Goal: Feedback & Contribution: Submit feedback/report problem

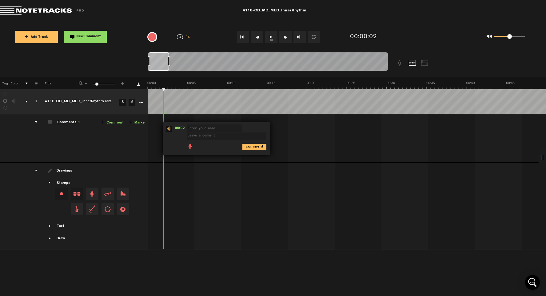
click at [174, 79] on th at bounding box center [346, 83] width 399 height 12
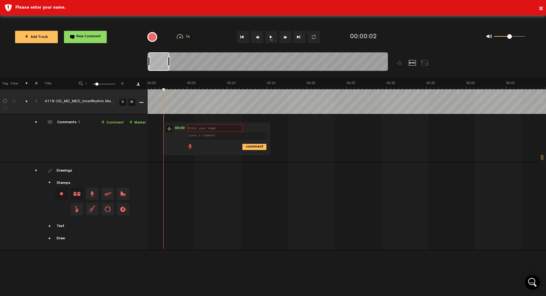
click at [210, 128] on input "text" at bounding box center [214, 127] width 55 height 7
type input "acl"
click at [215, 137] on textarea at bounding box center [226, 135] width 79 height 7
type textarea "[PERSON_NAME]"
click at [255, 146] on icon "comment" at bounding box center [254, 147] width 24 height 6
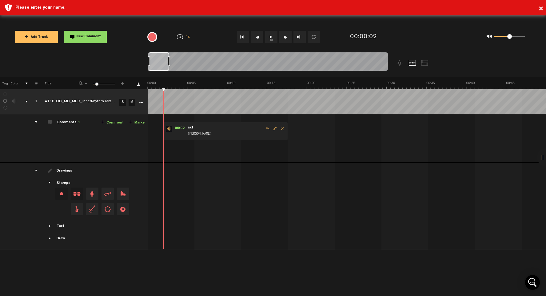
click at [282, 127] on span "Delete comment" at bounding box center [282, 128] width 7 height 4
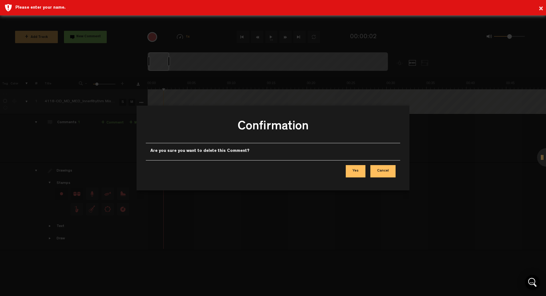
click at [357, 170] on button "Yes" at bounding box center [356, 171] width 20 height 12
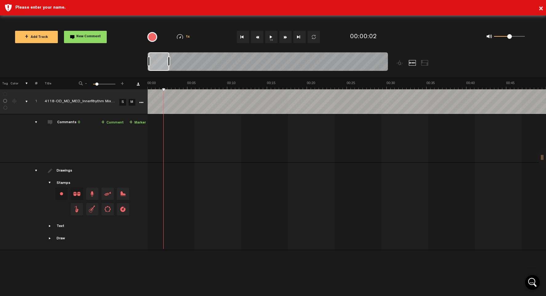
drag, startPoint x: 164, startPoint y: 89, endPoint x: 154, endPoint y: 88, distance: 10.2
click at [272, 38] on button "1x" at bounding box center [271, 37] width 12 height 12
click at [274, 38] on button "1x" at bounding box center [271, 37] width 12 height 12
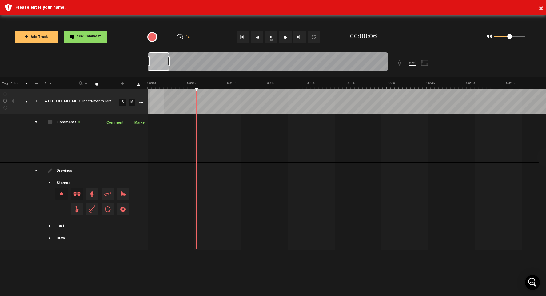
click at [150, 89] on div "+ New drawing Tag Color # Title - 1 100 12 + 1 4118-OD_MD_MED_InnerRhythm Mix v…" at bounding box center [273, 157] width 546 height 161
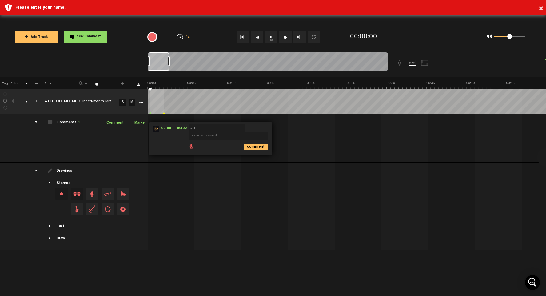
click at [271, 35] on button "1x" at bounding box center [271, 37] width 12 height 12
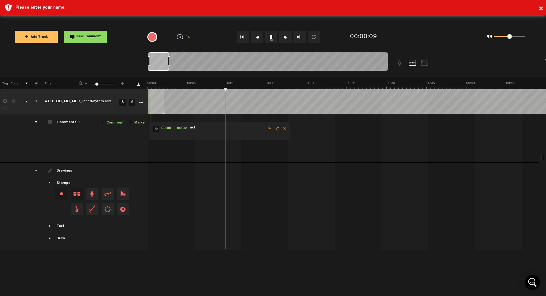
click at [271, 35] on button "1x" at bounding box center [271, 37] width 12 height 12
drag, startPoint x: 164, startPoint y: 114, endPoint x: 152, endPoint y: 114, distance: 11.4
click at [153, 114] on td "1 4118-OD_MD_MED_InnerRhythm Mix v1 S M 4118-OD_MD_MED_InnerRhythm Mix v1 by Au…" at bounding box center [347, 138] width 399 height 48
click at [150, 114] on td "1 4118-OD_MD_MED_InnerRhythm Mix v1 S M 4118-OD_MD_MED_InnerRhythm Mix v1 by Au…" at bounding box center [347, 138] width 399 height 48
click at [285, 130] on span "Delete comment" at bounding box center [284, 128] width 7 height 4
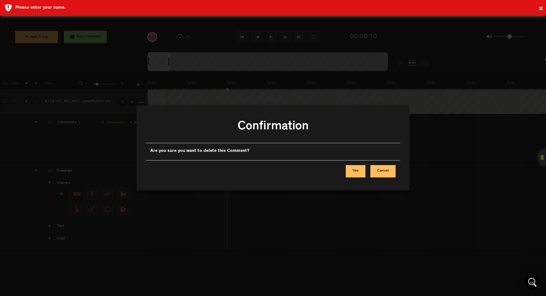
click at [358, 170] on button "Yes" at bounding box center [356, 171] width 20 height 12
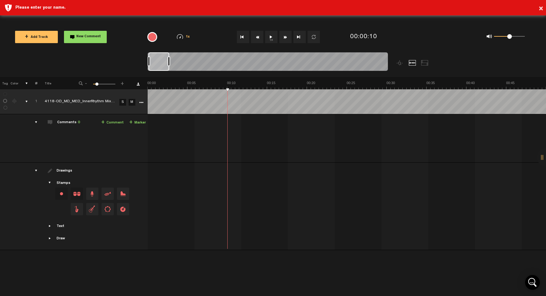
click at [271, 36] on button "1x" at bounding box center [271, 37] width 12 height 12
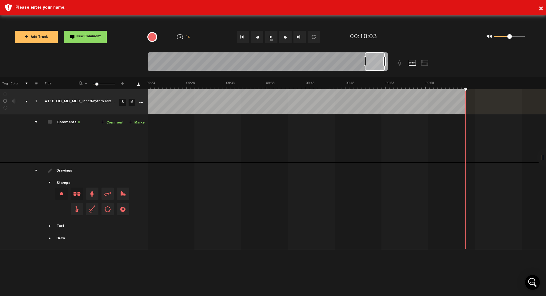
click at [259, 36] on button "Rewind" at bounding box center [257, 37] width 12 height 12
click at [244, 36] on button "Go to beginning" at bounding box center [243, 37] width 12 height 12
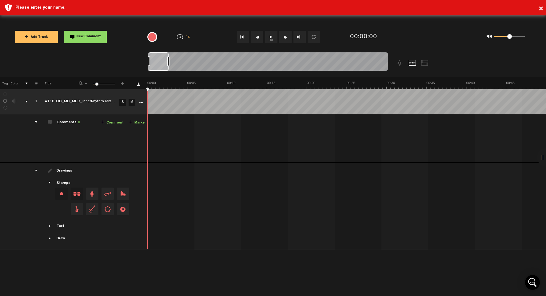
click at [272, 37] on button "1x" at bounding box center [271, 37] width 12 height 12
type textarea "add extra 2 sec pause"
click at [275, 147] on icon "comment" at bounding box center [275, 147] width 24 height 6
click at [270, 36] on button "1x" at bounding box center [271, 37] width 12 height 12
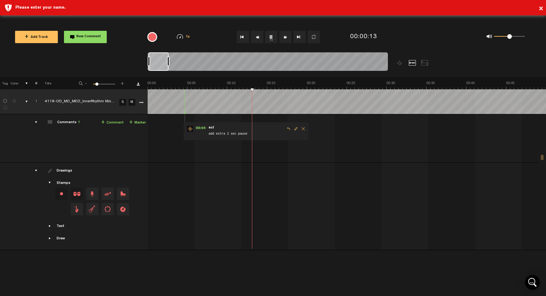
click at [270, 36] on button "1x" at bounding box center [271, 37] width 12 height 12
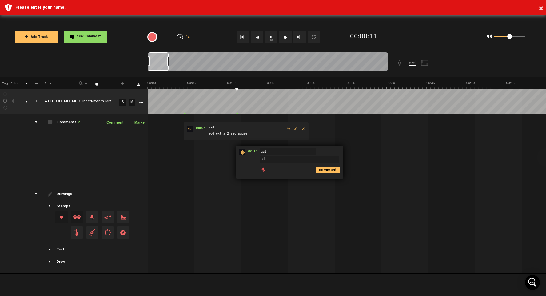
type textarea "a"
type textarea "add extra 2 sec pause"
click at [333, 171] on icon "comment" at bounding box center [328, 170] width 24 height 6
click at [273, 37] on button "1x" at bounding box center [271, 37] width 12 height 12
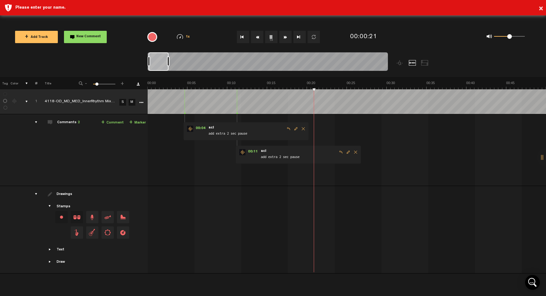
click at [272, 39] on button "1x" at bounding box center [271, 37] width 12 height 12
click at [316, 90] on div "+ New drawing Tag Color # Title - 1 100 12 + 1 4118-OD_MD_MED_InnerRhythm Mix v…" at bounding box center [273, 169] width 546 height 184
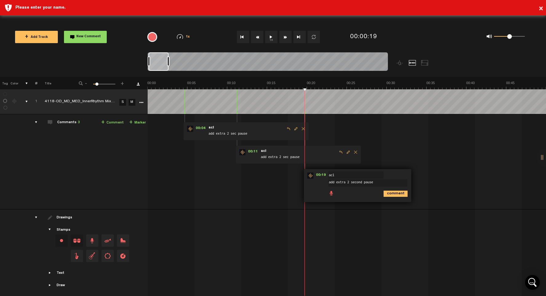
type textarea "add extra 2 second pause"
click at [392, 194] on icon "comment" at bounding box center [396, 193] width 24 height 6
click at [272, 36] on button "1x" at bounding box center [271, 37] width 12 height 12
click at [272, 34] on button "1x" at bounding box center [271, 37] width 12 height 12
click at [273, 38] on button "1x" at bounding box center [271, 37] width 12 height 12
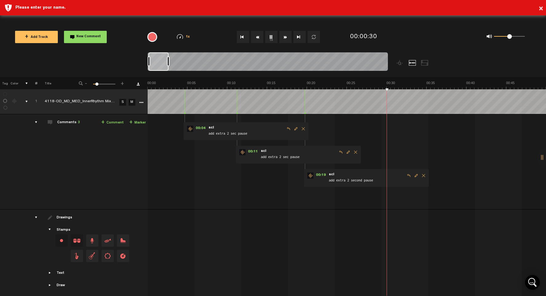
click at [273, 37] on button "1x" at bounding box center [271, 37] width 12 height 12
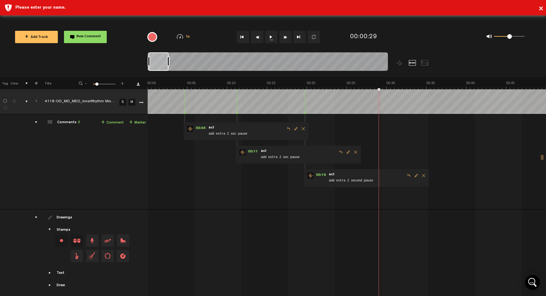
click at [272, 35] on button "1x" at bounding box center [271, 37] width 12 height 12
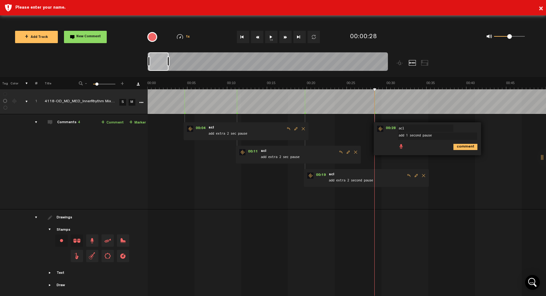
type textarea "add 1 second pause"
click at [463, 146] on icon "comment" at bounding box center [466, 147] width 24 height 6
click at [270, 38] on button "1x" at bounding box center [271, 37] width 12 height 12
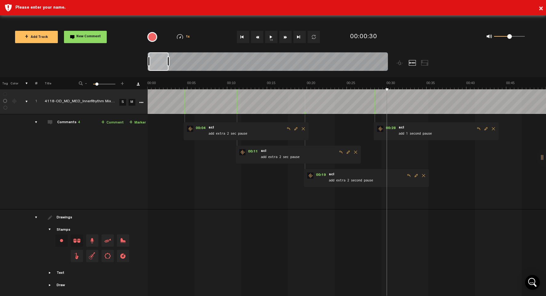
click at [427, 158] on textarea "add 1 sec pause" at bounding box center [449, 159] width 79 height 7
type textarea "add 1 second pause"
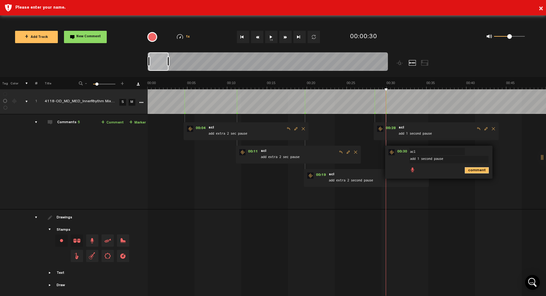
click at [472, 170] on icon "comment" at bounding box center [477, 170] width 24 height 6
click at [272, 37] on button "1x" at bounding box center [271, 37] width 12 height 12
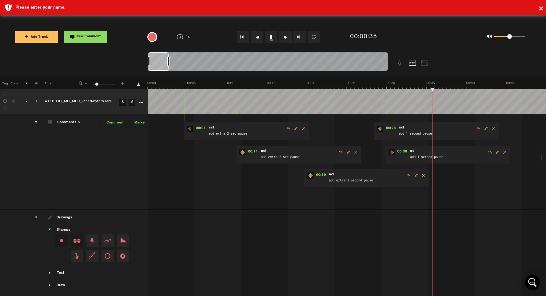
click at [274, 39] on button "1x" at bounding box center [271, 37] width 12 height 12
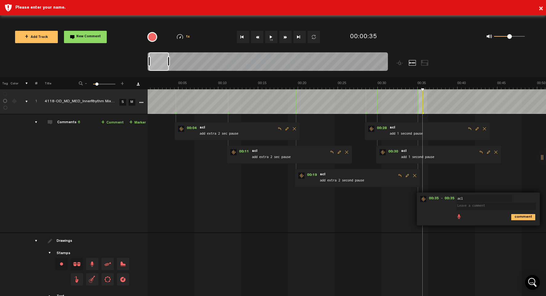
click at [416, 112] on td at bounding box center [347, 101] width 399 height 25
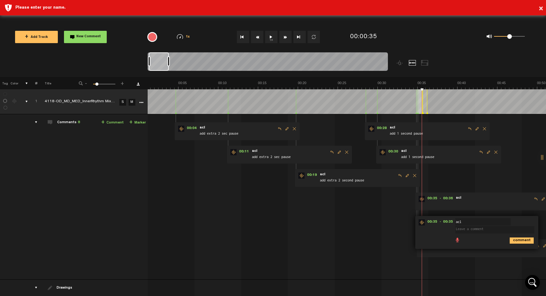
click at [529, 199] on form at bounding box center [493, 202] width 77 height 12
drag, startPoint x: 532, startPoint y: 204, endPoint x: 509, endPoint y: 204, distance: 22.5
click at [509, 204] on span at bounding box center [493, 204] width 77 height 7
click at [541, 200] on span "Edit comment" at bounding box center [543, 199] width 7 height 4
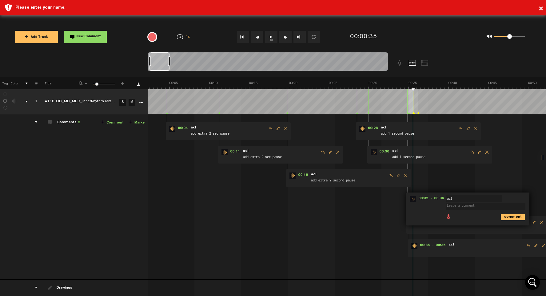
scroll to position [0, 18]
type textarea "h"
click at [510, 217] on icon "comment" at bounding box center [513, 217] width 24 height 6
click at [540, 199] on span "Delete comment" at bounding box center [541, 199] width 7 height 4
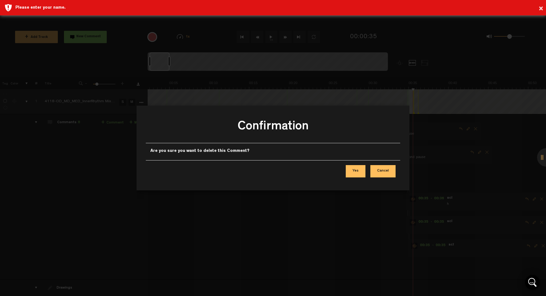
click at [358, 172] on button "Yes" at bounding box center [356, 171] width 20 height 12
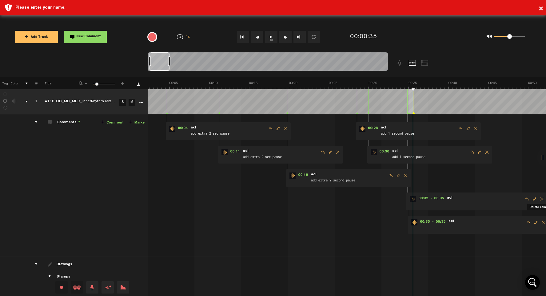
click at [541, 198] on span "Delete comment" at bounding box center [541, 199] width 7 height 4
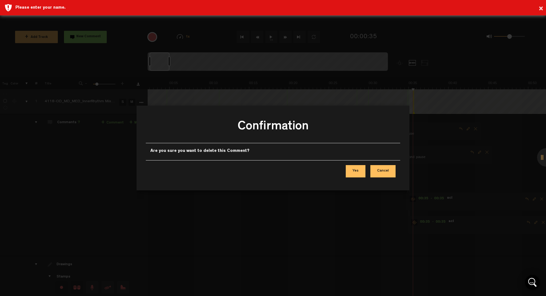
click at [358, 171] on button "Yes" at bounding box center [356, 171] width 20 height 12
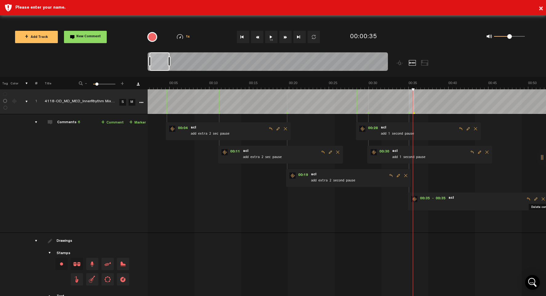
click at [541, 199] on span "Delete comment" at bounding box center [543, 199] width 7 height 4
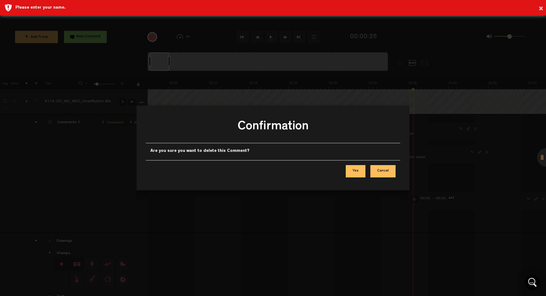
click at [355, 168] on button "Yes" at bounding box center [356, 171] width 20 height 12
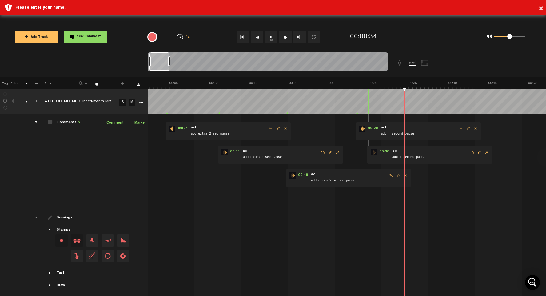
click at [268, 37] on button "1x" at bounding box center [271, 37] width 12 height 12
click at [273, 36] on button "1x" at bounding box center [271, 37] width 12 height 12
drag, startPoint x: 467, startPoint y: 89, endPoint x: 455, endPoint y: 89, distance: 12.3
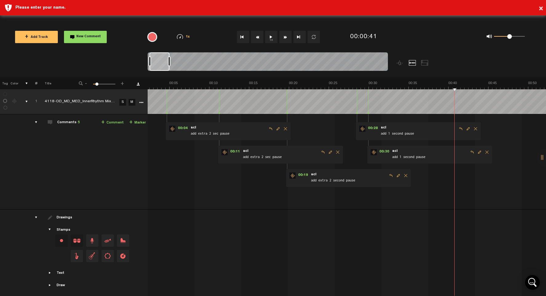
drag, startPoint x: 455, startPoint y: 88, endPoint x: 444, endPoint y: 89, distance: 10.5
click at [463, 94] on div "+ New drawing Tag Color # Title - 1 100 12 + 1 4118-OD_MD_MED_InnerRhythm Mix v…" at bounding box center [273, 180] width 546 height 207
click at [481, 98] on div "+ New drawing Tag Color # Title - 1 100 12 + 1 4118-OD_MD_MED_InnerRhythm Mix v…" at bounding box center [273, 180] width 546 height 207
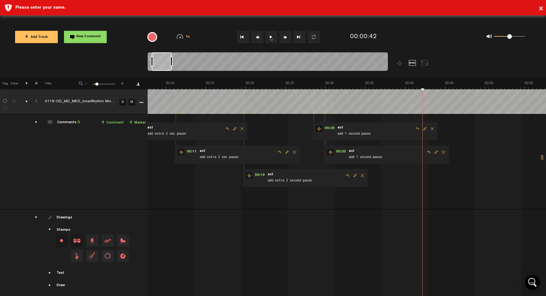
scroll to position [0, 61]
click at [494, 191] on icon "comment" at bounding box center [489, 193] width 24 height 6
click at [518, 175] on span "Delete comment" at bounding box center [517, 175] width 7 height 4
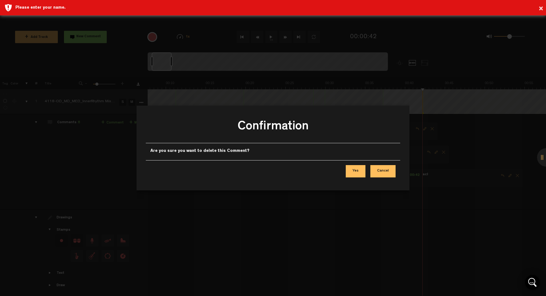
click at [359, 169] on button "Yes" at bounding box center [356, 171] width 20 height 12
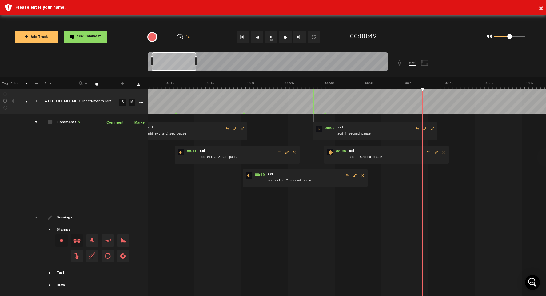
drag, startPoint x: 171, startPoint y: 62, endPoint x: 210, endPoint y: 60, distance: 38.8
click at [197, 60] on div at bounding box center [196, 61] width 2 height 10
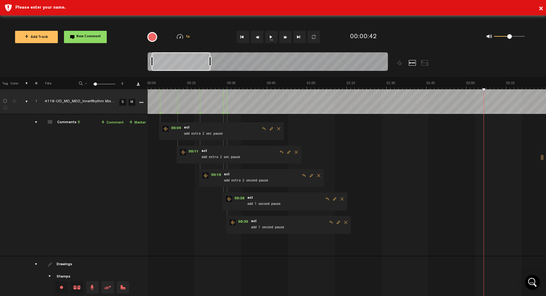
scroll to position [0, 20]
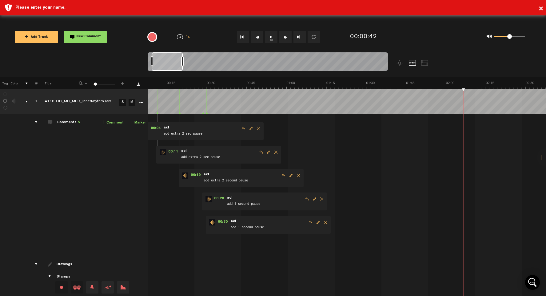
drag, startPoint x: 210, startPoint y: 60, endPoint x: 182, endPoint y: 59, distance: 27.7
click at [182, 59] on div at bounding box center [182, 61] width 2 height 10
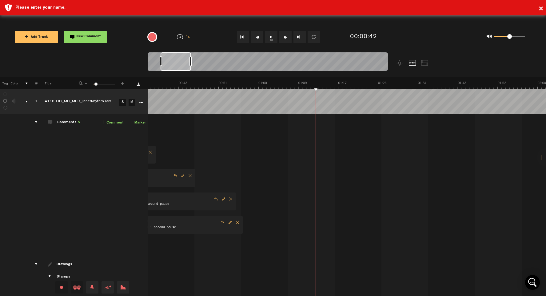
scroll to position [0, 0]
drag, startPoint x: 171, startPoint y: 60, endPoint x: 183, endPoint y: 63, distance: 12.1
click at [183, 63] on div at bounding box center [178, 61] width 30 height 18
click at [271, 38] on button "1x" at bounding box center [271, 37] width 12 height 12
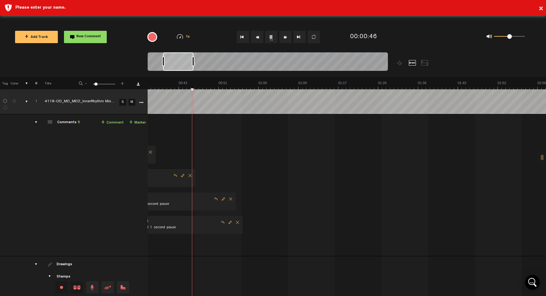
drag, startPoint x: 285, startPoint y: 146, endPoint x: 347, endPoint y: 146, distance: 62.8
click at [347, 146] on div "00:04 - • : "add extra 2 sec pause" acl add extra 2 sec pause 00:11 - • : "add …" at bounding box center [180, 187] width 398 height 137
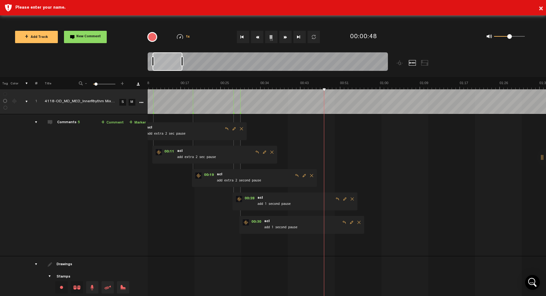
scroll to position [0, 0]
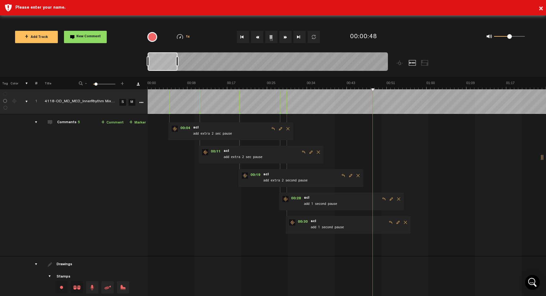
drag, startPoint x: 173, startPoint y: 59, endPoint x: 152, endPoint y: 59, distance: 21.2
click at [152, 59] on div at bounding box center [163, 61] width 30 height 18
click at [273, 37] on button "1x" at bounding box center [271, 37] width 12 height 12
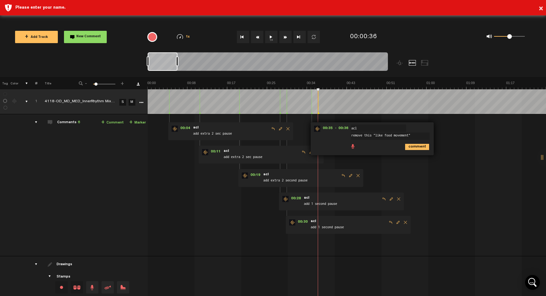
type textarea "remove this "like food movement""
click at [413, 148] on icon "comment" at bounding box center [417, 147] width 24 height 6
click at [273, 37] on button "1x" at bounding box center [271, 37] width 12 height 12
click at [271, 35] on button "1x" at bounding box center [271, 37] width 12 height 12
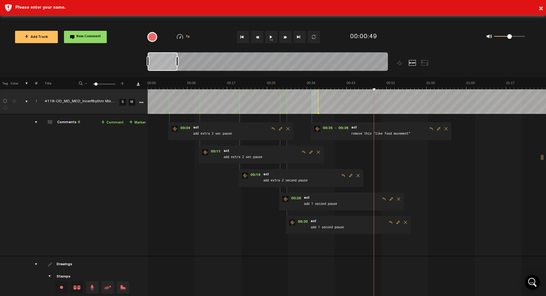
click at [270, 35] on button "1x" at bounding box center [271, 37] width 12 height 12
type textarea "i"
type textarea "insert 1 second pause"
click at [473, 171] on icon "comment" at bounding box center [469, 170] width 24 height 6
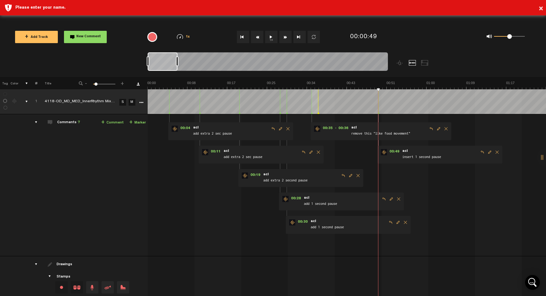
click at [272, 37] on button "1x" at bounding box center [271, 37] width 12 height 12
click at [271, 38] on button "1x" at bounding box center [271, 37] width 12 height 12
click at [269, 35] on button "1x" at bounding box center [271, 37] width 12 height 12
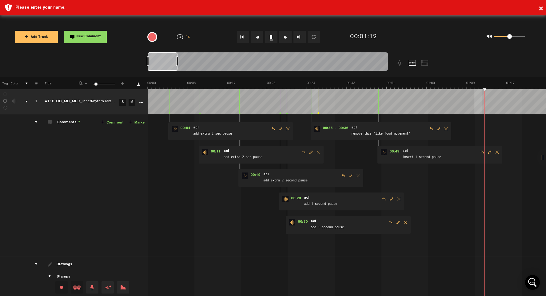
scroll to position [0, 52]
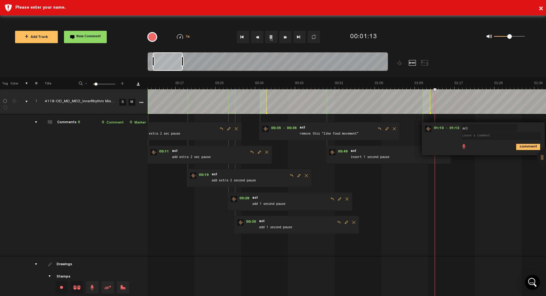
drag, startPoint x: 527, startPoint y: 130, endPoint x: 496, endPoint y: 130, distance: 31.1
click at [495, 130] on form "acl acl" at bounding box center [503, 133] width 82 height 15
click at [505, 129] on input "acl" at bounding box center [489, 127] width 55 height 7
click at [524, 147] on icon "comment" at bounding box center [528, 147] width 24 height 6
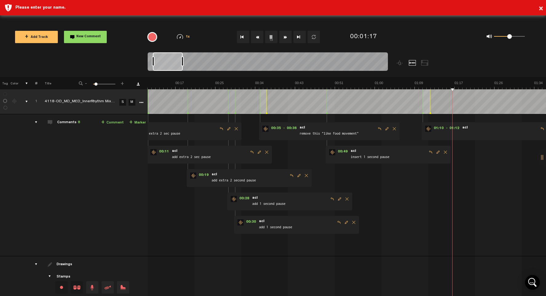
drag, startPoint x: 512, startPoint y: 131, endPoint x: 506, endPoint y: 133, distance: 6.3
click at [496, 133] on span at bounding box center [500, 133] width 77 height 7
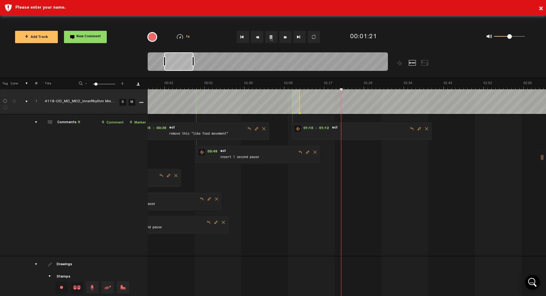
scroll to position [0, 175]
drag, startPoint x: 174, startPoint y: 64, endPoint x: 184, endPoint y: 64, distance: 10.8
click at [184, 64] on div at bounding box center [178, 61] width 29 height 18
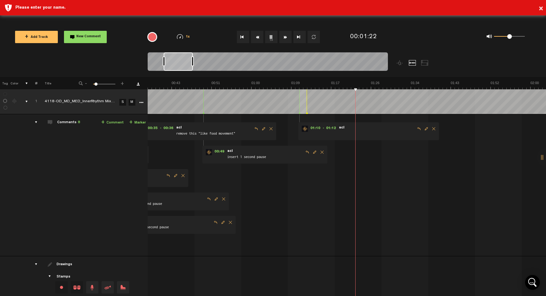
click at [434, 128] on span "Delete comment" at bounding box center [433, 128] width 7 height 4
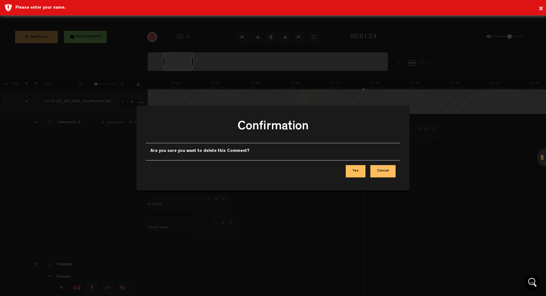
click at [354, 174] on button "Yes" at bounding box center [356, 171] width 20 height 12
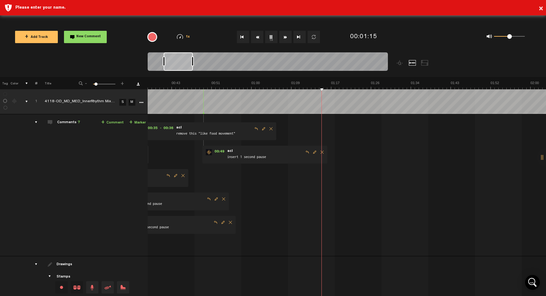
click at [272, 36] on button "1x" at bounding box center [271, 37] width 12 height 12
type textarea "add 2 sec pause"
click at [411, 147] on icon "comment" at bounding box center [410, 147] width 24 height 6
click at [272, 39] on button "1x" at bounding box center [271, 37] width 12 height 12
click at [270, 38] on button "1x" at bounding box center [271, 37] width 12 height 12
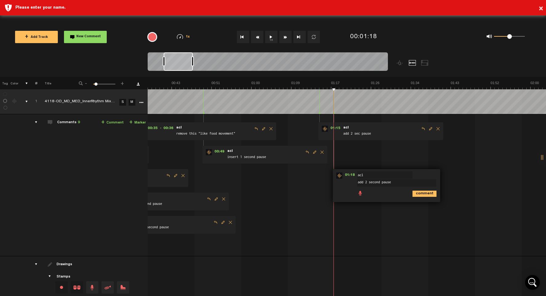
type textarea "add 2 second pause"
click at [421, 195] on icon "comment" at bounding box center [425, 193] width 24 height 6
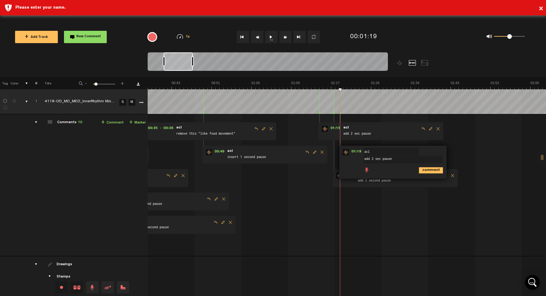
type textarea "add 2 sec pause"
click at [429, 170] on icon "comment" at bounding box center [431, 170] width 24 height 6
click at [272, 38] on button "1x" at bounding box center [271, 37] width 12 height 12
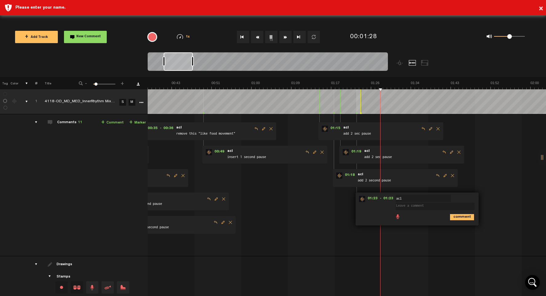
click at [272, 34] on button "1x" at bounding box center [271, 37] width 12 height 12
click at [517, 112] on td at bounding box center [347, 101] width 399 height 25
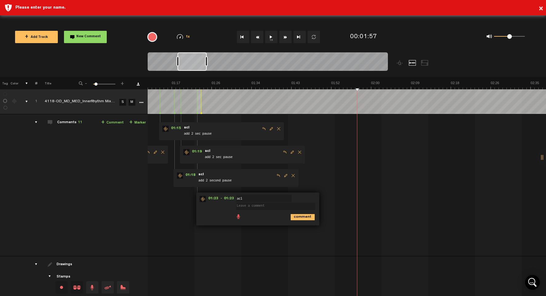
scroll to position [0, 334]
click at [462, 148] on icon "comment" at bounding box center [463, 147] width 24 height 6
click at [491, 128] on span "Delete comment" at bounding box center [491, 128] width 7 height 4
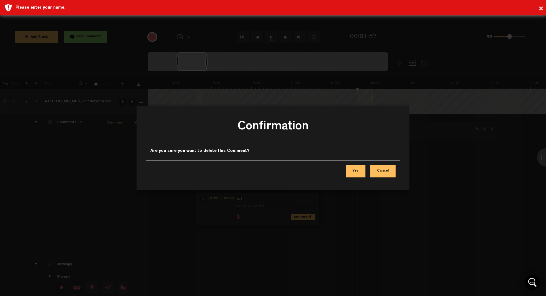
click at [362, 171] on button "Yes" at bounding box center [356, 171] width 20 height 12
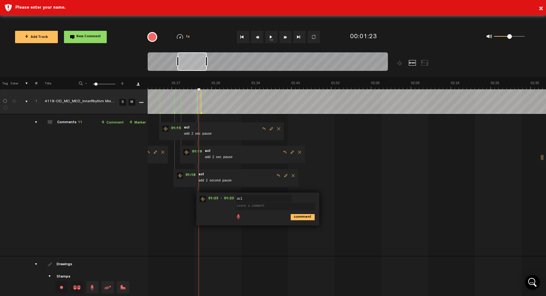
click at [301, 197] on span at bounding box center [277, 203] width 82 height 12
click at [303, 217] on icon "comment" at bounding box center [303, 217] width 24 height 6
click at [331, 200] on span "Delete comment" at bounding box center [331, 199] width 7 height 4
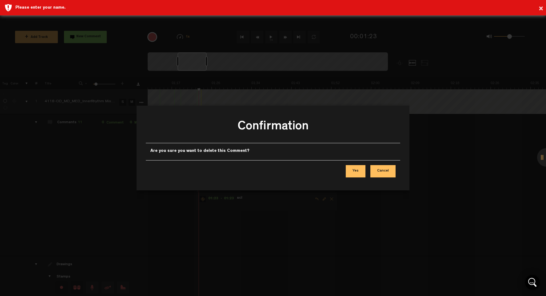
click at [358, 171] on button "Yes" at bounding box center [356, 171] width 20 height 12
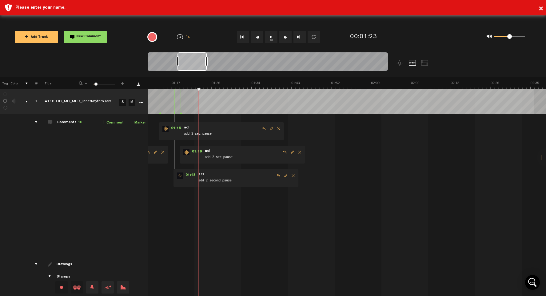
click at [204, 80] on th at bounding box center [346, 83] width 399 height 12
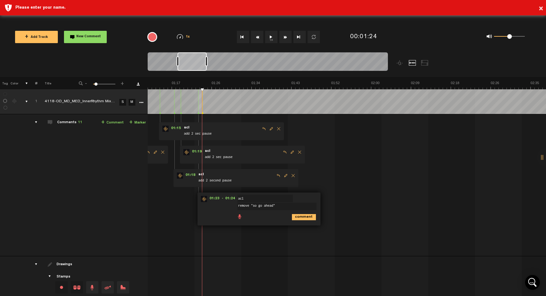
type textarea "remove "so go ahead""
click at [298, 218] on icon "comment" at bounding box center [304, 217] width 24 height 6
click at [271, 36] on button "1x" at bounding box center [271, 37] width 12 height 12
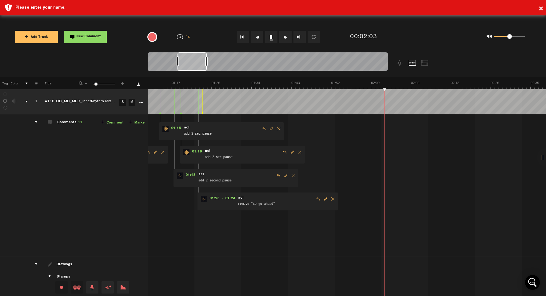
click at [270, 36] on button "1x" at bounding box center [271, 37] width 12 height 12
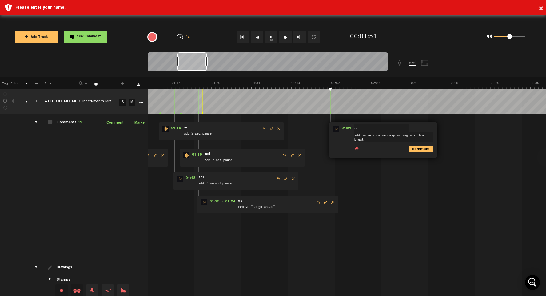
scroll to position [1, 0]
click at [382, 135] on textarea "add pause inbetwen explaining what box breath is" at bounding box center [393, 137] width 79 height 10
click at [385, 134] on textarea "add pause inbetwen explaining what box breath is" at bounding box center [393, 137] width 79 height 10
type textarea "add pause inbetween explaining what box breath is"
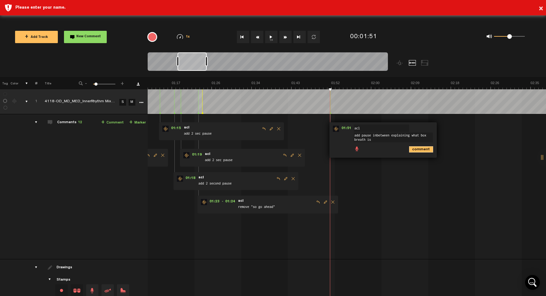
click at [417, 149] on icon "comment" at bounding box center [421, 149] width 24 height 6
click at [270, 38] on button "1x" at bounding box center [271, 37] width 12 height 12
click at [273, 37] on button "1x" at bounding box center [271, 37] width 12 height 12
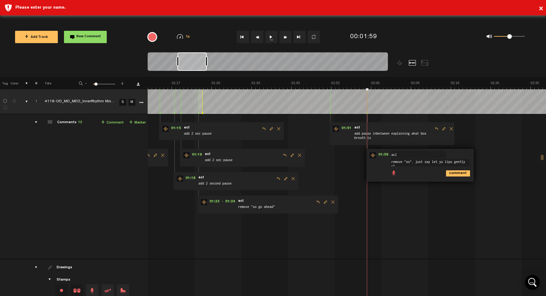
scroll to position [1, 0]
click at [442, 161] on textarea "remove "so". just say let yo lips gently close" at bounding box center [430, 164] width 79 height 10
type textarea "remove "so". just say let your lips gently close"
click at [271, 38] on button "1x" at bounding box center [271, 37] width 12 height 12
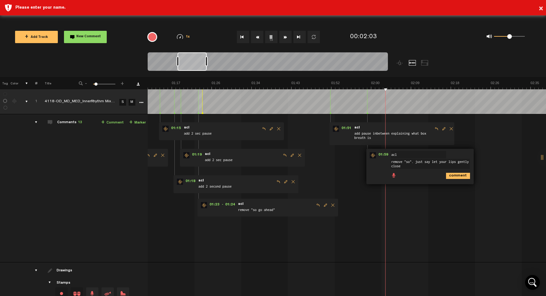
click at [270, 35] on button "1x" at bounding box center [271, 37] width 12 height 12
click at [268, 36] on button "1x" at bounding box center [271, 37] width 12 height 12
click at [271, 35] on button "1x" at bounding box center [271, 37] width 12 height 12
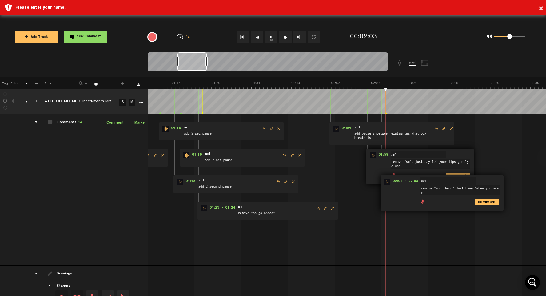
scroll to position [1, 0]
type textarea "remove "and then." Just have "when you are ready""
click at [483, 202] on icon "comment" at bounding box center [487, 202] width 24 height 6
click at [272, 35] on button "1x" at bounding box center [271, 37] width 12 height 12
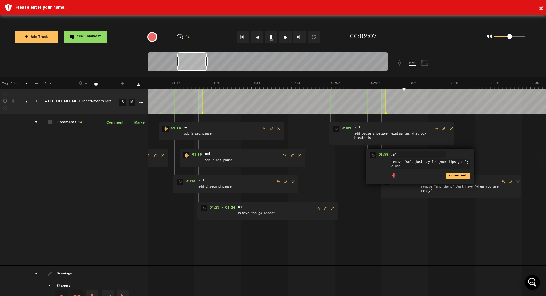
click at [272, 35] on button "1x" at bounding box center [271, 37] width 12 height 12
click at [272, 38] on button "1x" at bounding box center [271, 37] width 12 height 12
click at [274, 38] on button "1x" at bounding box center [271, 37] width 12 height 12
type textarea "m"
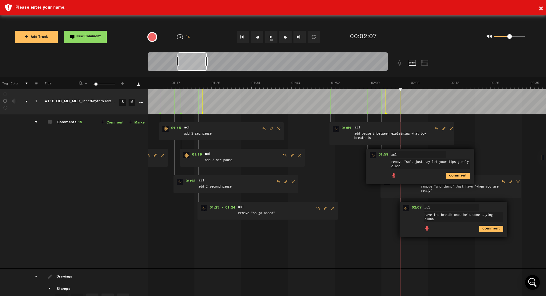
scroll to position [1, 0]
click at [455, 214] on textarea "have the breath once he's done saying "inhale"" at bounding box center [463, 217] width 79 height 10
type textarea "have the breath sound come in once he's done saying "inhale""
click at [488, 230] on icon "comment" at bounding box center [491, 229] width 24 height 6
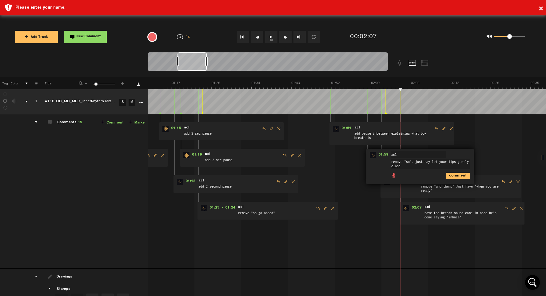
click at [269, 37] on button "1x" at bounding box center [271, 37] width 12 height 12
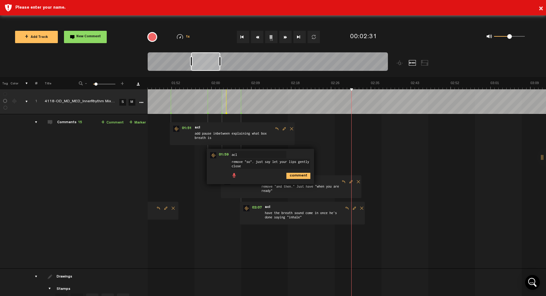
click at [271, 39] on button "1x" at bounding box center [271, 37] width 12 height 12
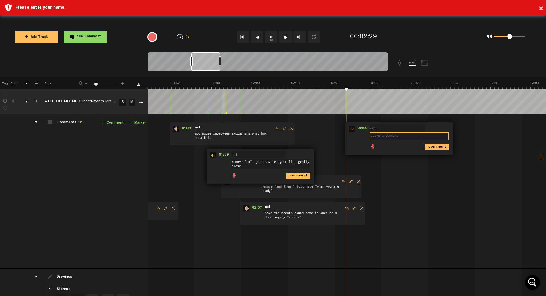
click at [346, 89] on div "+ New drawing Tag Color # Title - 1 100 7 + 1 4118-OD_MD_MED_InnerRhythm Mix v1…" at bounding box center [273, 210] width 546 height 266
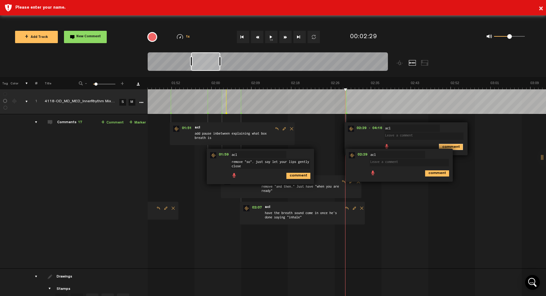
click at [448, 147] on icon "comment" at bounding box center [451, 147] width 24 height 6
click at [479, 130] on span "Delete comment" at bounding box center [479, 128] width 7 height 4
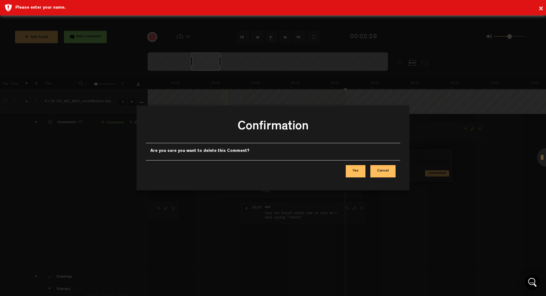
click at [364, 173] on button "Yes" at bounding box center [356, 171] width 20 height 12
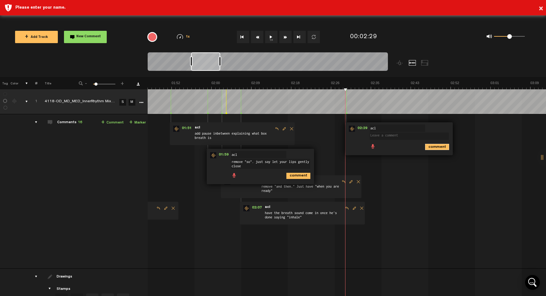
click at [438, 147] on icon "comment" at bounding box center [437, 147] width 24 height 6
click at [464, 130] on span "Delete comment" at bounding box center [465, 128] width 7 height 4
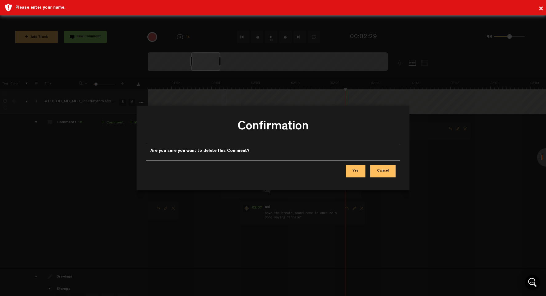
click at [356, 170] on button "Yes" at bounding box center [356, 171] width 20 height 12
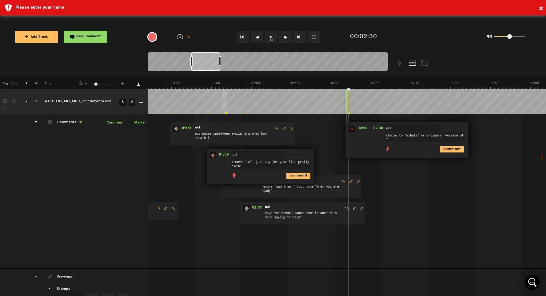
scroll to position [1, 0]
type textarea "change to "exhale" or a clearer version of "out""
click at [452, 150] on icon "comment" at bounding box center [452, 149] width 24 height 6
click at [272, 37] on button "1x" at bounding box center [271, 37] width 12 height 12
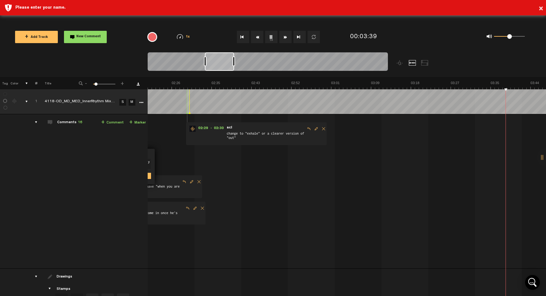
scroll to position [0, 813]
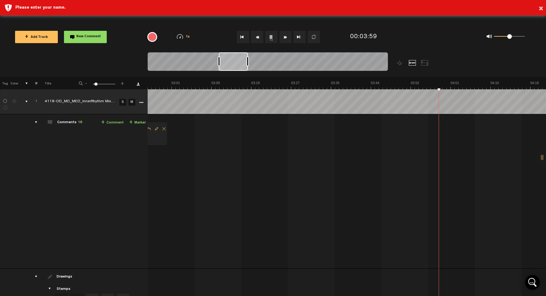
click at [272, 37] on button "1x" at bounding box center [271, 37] width 12 height 12
click at [272, 36] on button "1x" at bounding box center [271, 37] width 12 height 12
click at [270, 38] on button "1x" at bounding box center [271, 37] width 12 height 12
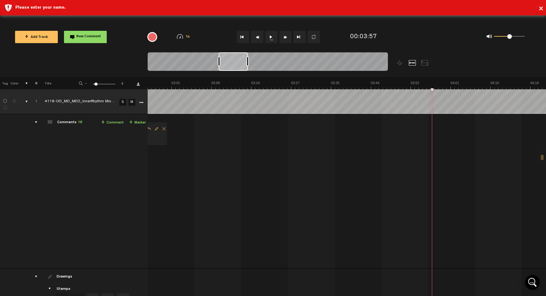
drag, startPoint x: 428, startPoint y: 88, endPoint x: 433, endPoint y: 89, distance: 5.0
type textarea "remove "then""
click at [518, 148] on icon "comment" at bounding box center [514, 147] width 24 height 6
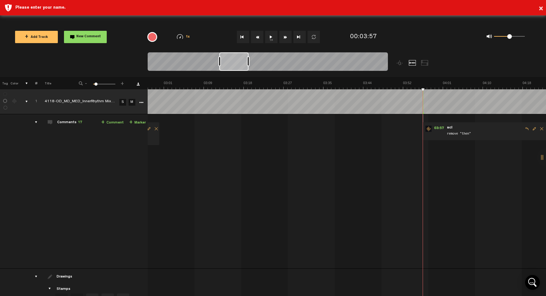
click at [273, 35] on button "1x" at bounding box center [271, 37] width 12 height 12
click at [273, 37] on button "1x" at bounding box center [271, 37] width 12 height 12
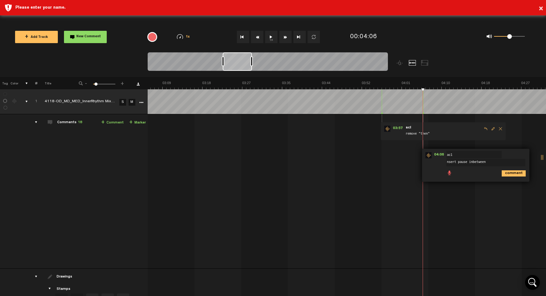
click at [459, 161] on textarea "nsert pause inbetween" at bounding box center [485, 162] width 79 height 7
click at [458, 162] on textarea "nsert pause inbetween" at bounding box center [485, 162] width 79 height 7
click at [502, 163] on textarea "nsert 2 sec pause inbetween" at bounding box center [485, 162] width 79 height 7
click at [448, 161] on textarea "nsert 2 sec pause inbetween"inhale" and "exhale"" at bounding box center [485, 164] width 79 height 10
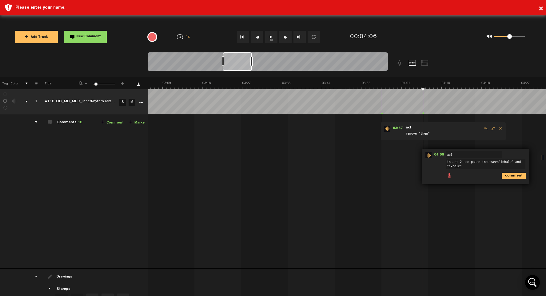
type textarea "insert 2 sec pause inbetween"inhale" and "exhale""
click at [509, 175] on icon "comment" at bounding box center [514, 176] width 24 height 6
click at [270, 37] on button "1x" at bounding box center [271, 37] width 12 height 12
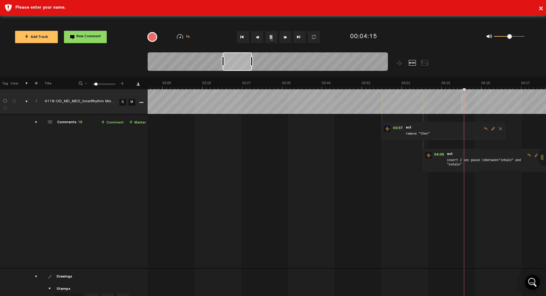
scroll to position [0, 905]
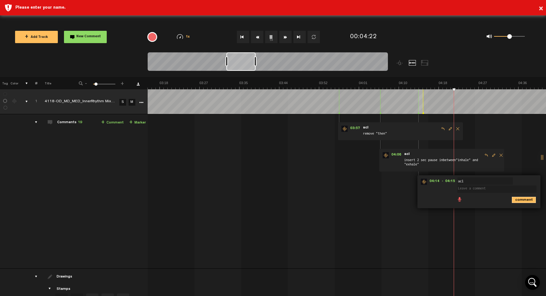
click at [522, 200] on icon "comment" at bounding box center [524, 200] width 24 height 6
drag, startPoint x: 509, startPoint y: 185, endPoint x: 485, endPoint y: 185, distance: 24.0
click at [485, 185] on span at bounding box center [496, 186] width 77 height 7
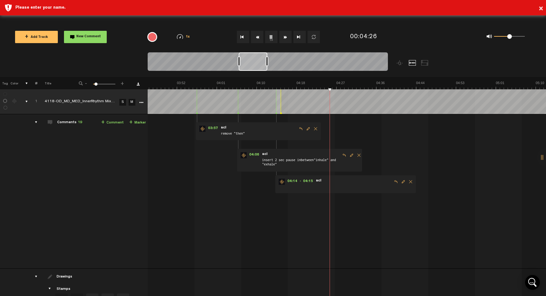
scroll to position [0, 1047]
drag, startPoint x: 240, startPoint y: 62, endPoint x: 252, endPoint y: 62, distance: 12.3
click at [252, 62] on div at bounding box center [253, 61] width 29 height 18
click at [409, 183] on span "Delete comment" at bounding box center [410, 181] width 7 height 4
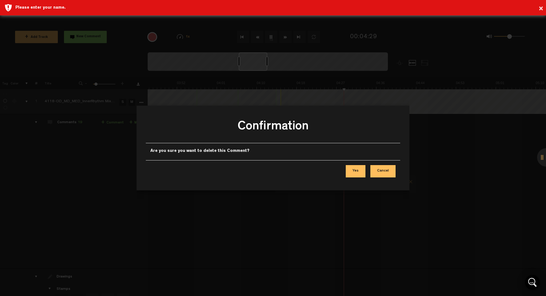
click at [363, 170] on button "Yes" at bounding box center [356, 171] width 20 height 12
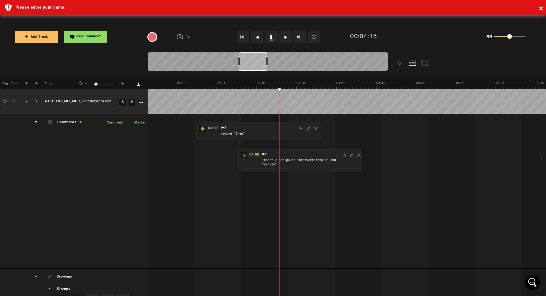
click at [270, 37] on button "1x" at bounding box center [271, 37] width 12 height 12
type textarea "remove "as you""
click at [377, 200] on icon "comment" at bounding box center [383, 200] width 24 height 6
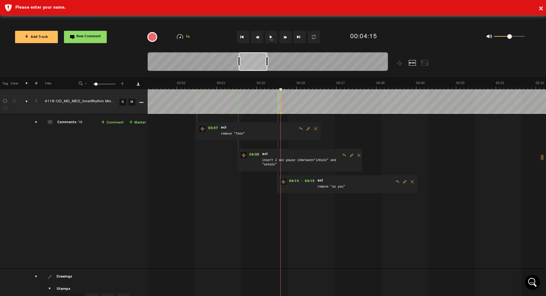
click at [271, 37] on button "1x" at bounding box center [271, 37] width 12 height 12
click at [271, 36] on button "1x" at bounding box center [271, 37] width 12 height 12
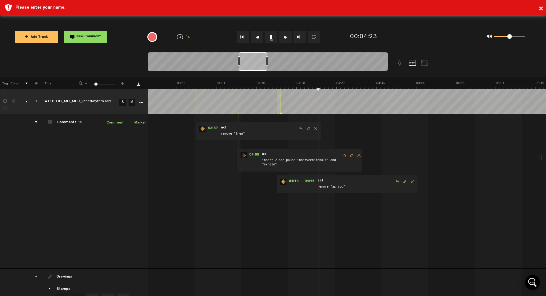
click at [271, 36] on button "1x" at bounding box center [271, 37] width 12 height 12
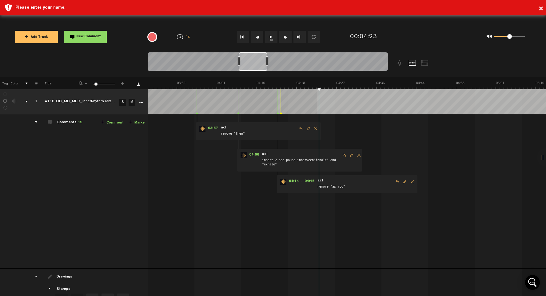
click at [317, 91] on div "+ New drawing Tag Color # Title - 1 100 7 + 1 4118-OD_MD_MED_InnerRhythm Mix v1…" at bounding box center [273, 210] width 546 height 266
click at [420, 225] on icon "comment" at bounding box center [423, 226] width 24 height 6
click at [452, 209] on span "Delete comment" at bounding box center [451, 208] width 7 height 4
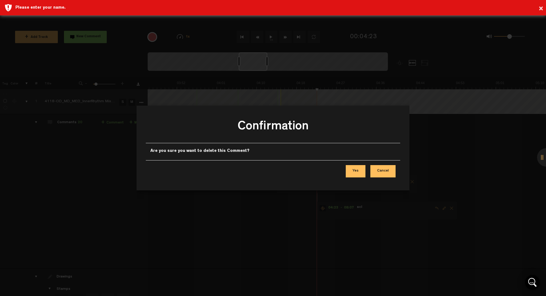
click at [359, 171] on button "Yes" at bounding box center [356, 171] width 20 height 12
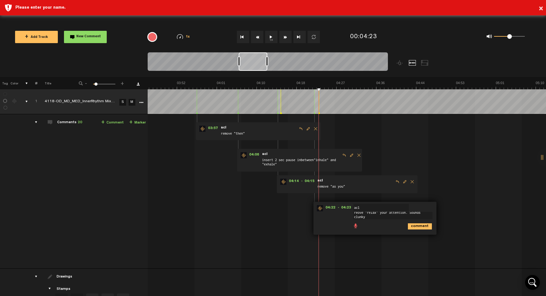
scroll to position [1, 0]
click at [376, 218] on textarea "reove "relax" your attention. Sounds clunky have relax"" at bounding box center [393, 217] width 79 height 10
click at [393, 218] on textarea "reove "relax" your attention. Sounds clunky have "relax"" at bounding box center [393, 217] width 79 height 10
click at [358, 214] on textarea "reove "relax" your attention. Sounds clunky have "relax" back 2 back" at bounding box center [393, 217] width 79 height 10
click at [382, 214] on textarea "remove "relax" your attention. Sounds clunky have "relax" back 2 back" at bounding box center [393, 217] width 79 height 10
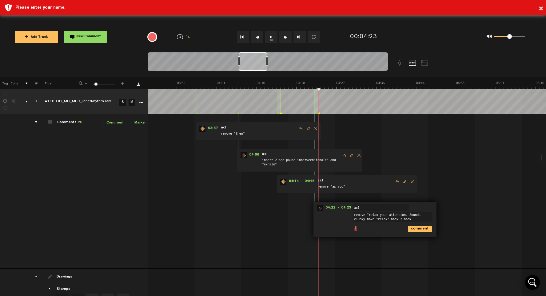
click at [407, 215] on textarea "remove "relax your attention. Sounds clunky have "relax" back 2 back" at bounding box center [393, 217] width 79 height 10
type textarea "remove "relax your attention." Sounds clunky have "relax" back 2 back"
click at [419, 228] on icon "comment" at bounding box center [420, 229] width 24 height 6
click at [270, 34] on button "1x" at bounding box center [271, 37] width 12 height 12
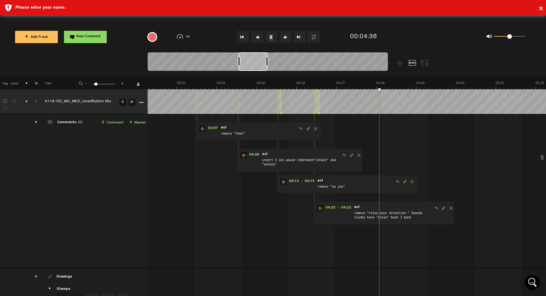
click at [271, 37] on button "1x" at bounding box center [271, 37] width 12 height 12
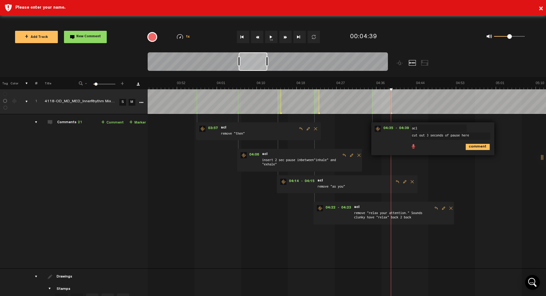
type textarea "cut out 3 seconds of pause here"
click at [475, 147] on icon "comment" at bounding box center [478, 147] width 24 height 6
click at [271, 37] on button "1x" at bounding box center [271, 37] width 12 height 12
click at [276, 39] on button "1x" at bounding box center [271, 37] width 12 height 12
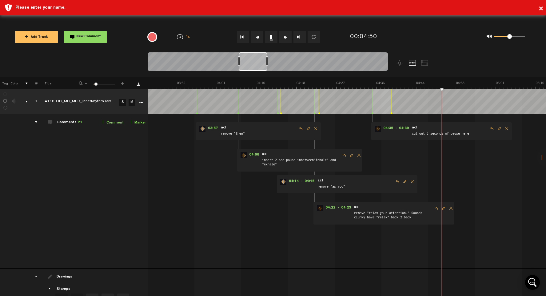
click at [271, 34] on button "1x" at bounding box center [271, 37] width 12 height 12
click at [401, 89] on img at bounding box center [495, 85] width 2791 height 9
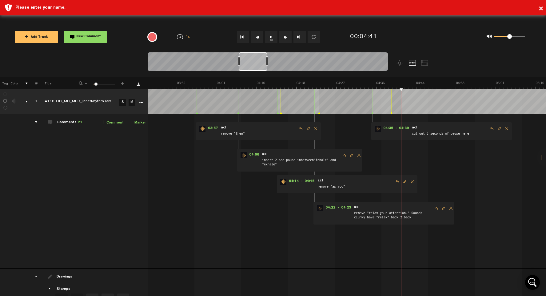
click at [401, 89] on div "+ New drawing Tag Color # Title - 1 100 7 + 1 4118-OD_MD_MED_InnerRhythm Mix v1…" at bounding box center [273, 210] width 546 height 266
click at [508, 175] on icon "comment" at bounding box center [506, 173] width 24 height 6
click at [536, 156] on span "Delete comment" at bounding box center [535, 155] width 7 height 4
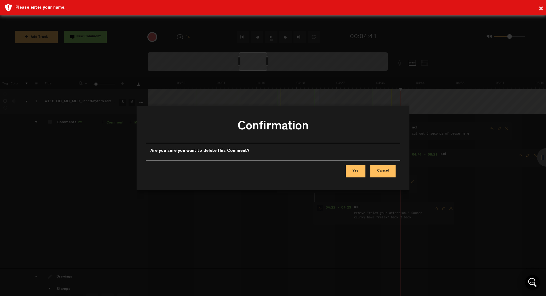
click at [352, 171] on button "Yes" at bounding box center [356, 171] width 20 height 12
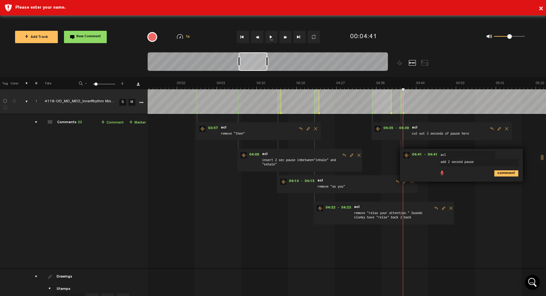
type textarea "add 2 second pause"
click at [503, 174] on icon "comment" at bounding box center [506, 173] width 24 height 6
click at [271, 37] on button "1x" at bounding box center [271, 37] width 12 height 12
click at [273, 36] on button "1x" at bounding box center [271, 37] width 12 height 12
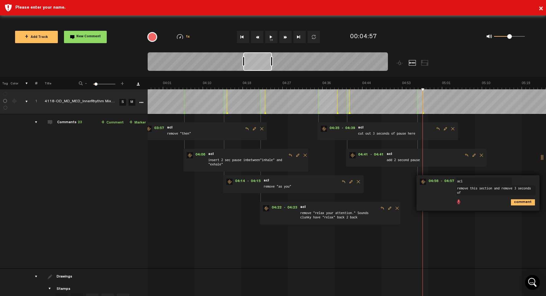
scroll to position [1, 0]
type textarea "remove this section and remove 3 seconds of pause too"
click at [520, 203] on icon "comment" at bounding box center [523, 202] width 24 height 6
click at [270, 37] on button "1x" at bounding box center [271, 37] width 12 height 12
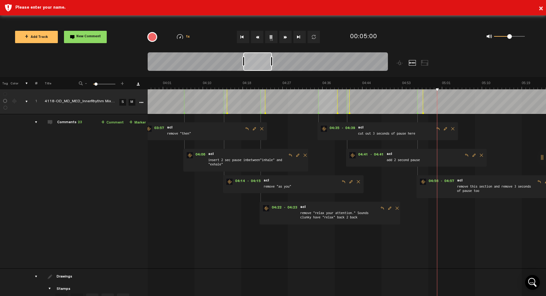
click at [271, 36] on button "1x" at bounding box center [271, 37] width 12 height 12
click at [436, 89] on img at bounding box center [441, 85] width 2791 height 9
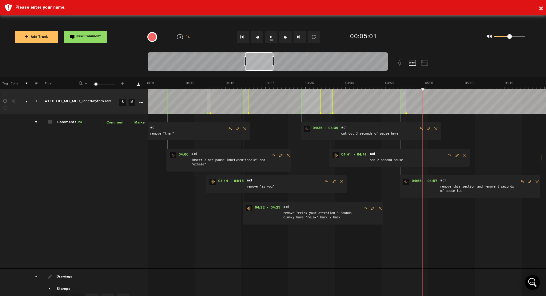
scroll to position [0, 1118]
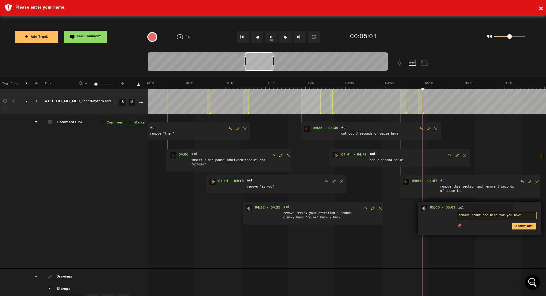
type textarea "remove "that are here for you now""
click at [522, 227] on icon "comment" at bounding box center [524, 226] width 24 height 6
click at [271, 36] on button "1x" at bounding box center [271, 37] width 12 height 12
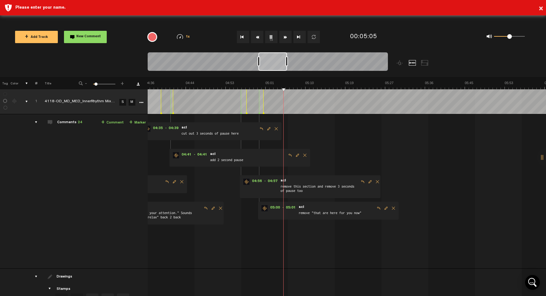
click at [271, 38] on button "1x" at bounding box center [271, 37] width 12 height 12
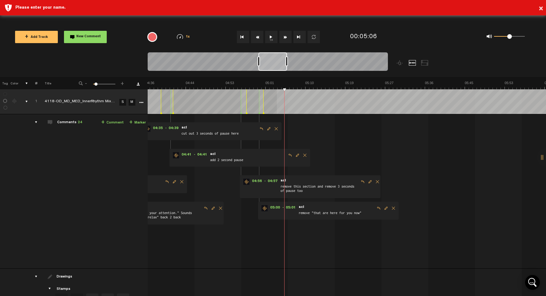
click at [277, 90] on div "+ New drawing Tag Color # Title - 1 100 7 + 1 4118-OD_MD_MED_InnerRhythm Mix v1…" at bounding box center [273, 210] width 546 height 266
click at [384, 147] on icon "comment" at bounding box center [382, 147] width 24 height 6
click at [411, 128] on span "Delete comment" at bounding box center [411, 128] width 7 height 4
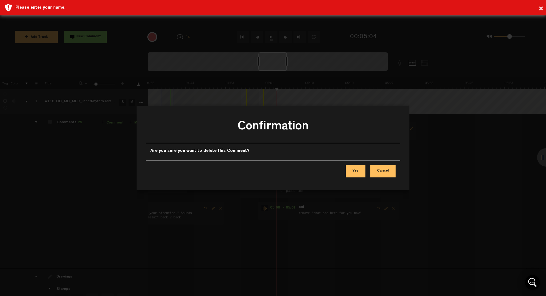
click at [358, 171] on button "Yes" at bounding box center [356, 171] width 20 height 12
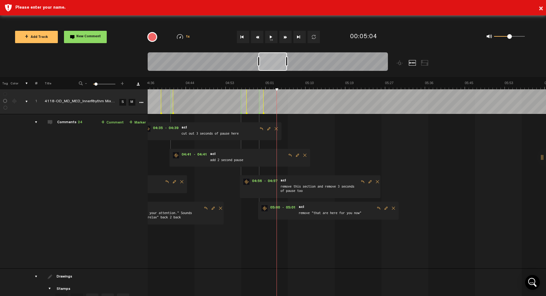
click at [271, 37] on button "1x" at bounding box center [271, 37] width 12 height 12
click at [276, 88] on img at bounding box center [265, 85] width 2791 height 9
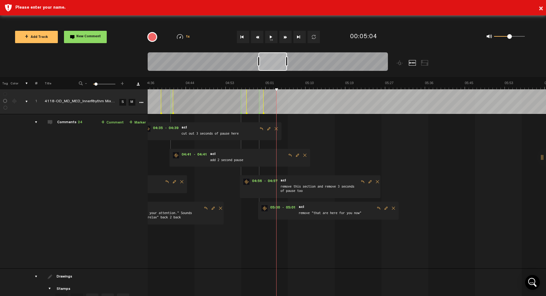
click at [277, 92] on div "+ New drawing Tag Color # Title - 1 100 7 + 1 4118-OD_MD_MED_InnerRhythm Mix v1…" at bounding box center [273, 210] width 546 height 266
click at [379, 146] on icon "comment" at bounding box center [382, 147] width 24 height 6
click at [409, 128] on span "Delete comment" at bounding box center [410, 128] width 7 height 4
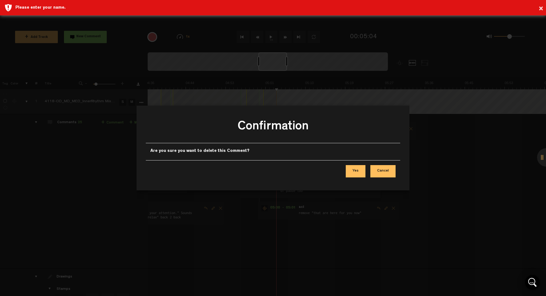
click at [357, 170] on button "Yes" at bounding box center [356, 171] width 20 height 12
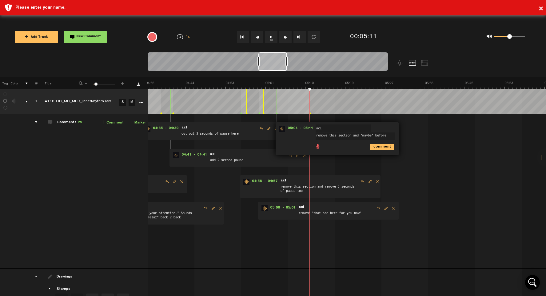
click at [271, 38] on button "1x" at bounding box center [271, 37] width 12 height 12
click at [375, 134] on textarea "remove this section and "maybe" before" at bounding box center [355, 135] width 79 height 7
click at [390, 135] on textarea "remove this section and "maybe" before" at bounding box center [355, 135] width 79 height 7
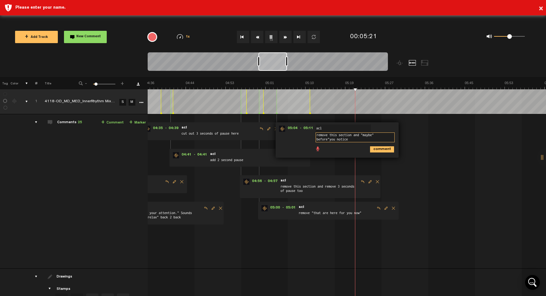
type textarea "remove this section and "maybe" before"you notice""
click at [383, 150] on icon "comment" at bounding box center [382, 149] width 24 height 6
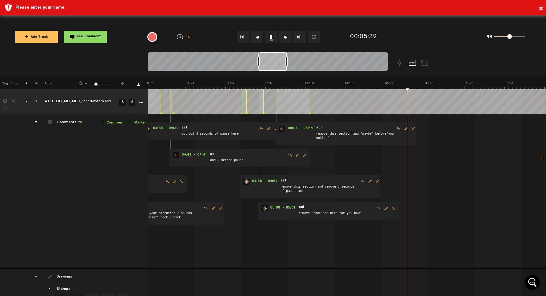
click at [398, 89] on img at bounding box center [265, 85] width 2791 height 9
click at [274, 38] on button "1x" at bounding box center [271, 37] width 12 height 12
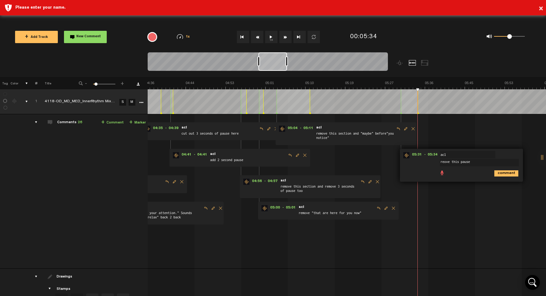
click at [446, 162] on textarea "reove this pause" at bounding box center [479, 162] width 79 height 7
type textarea "remove this pause"
click at [511, 174] on icon "comment" at bounding box center [506, 173] width 24 height 6
click at [271, 37] on button "1x" at bounding box center [271, 37] width 12 height 12
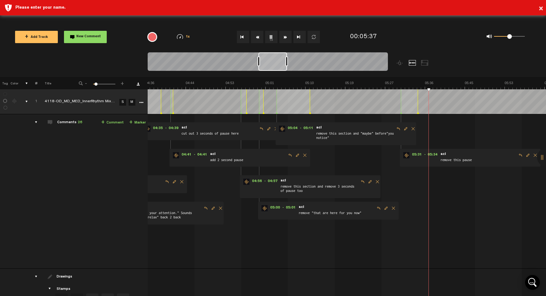
click at [273, 38] on button "1x" at bounding box center [271, 37] width 12 height 12
click at [429, 90] on div "+ New drawing Tag Color # Title - 1 100 7 + 1 4118-OD_MD_MED_InnerRhythm Mix v1…" at bounding box center [273, 210] width 546 height 266
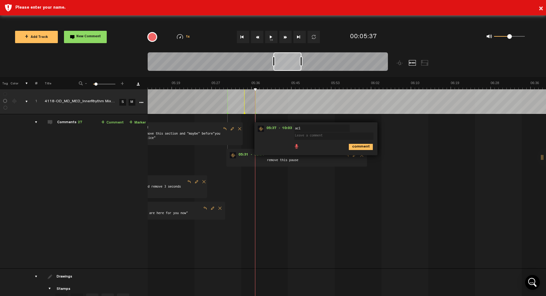
scroll to position [0, 1454]
drag, startPoint x: 277, startPoint y: 62, endPoint x: 291, endPoint y: 62, distance: 14.8
click at [291, 62] on div at bounding box center [288, 61] width 28 height 18
click at [365, 129] on span at bounding box center [332, 130] width 82 height 4
click at [364, 146] on icon "comment" at bounding box center [358, 147] width 24 height 6
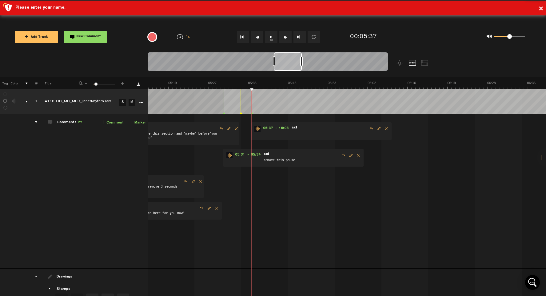
click at [387, 130] on span "Delete comment" at bounding box center [386, 128] width 7 height 4
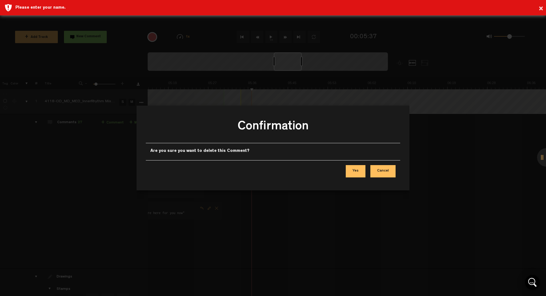
click at [358, 170] on button "Yes" at bounding box center [356, 171] width 20 height 12
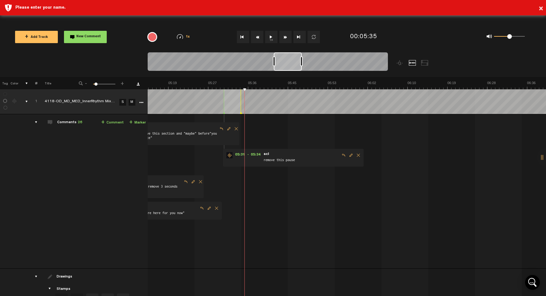
click at [270, 36] on button "1x" at bounding box center [271, 37] width 12 height 12
click at [270, 34] on button "1x" at bounding box center [271, 37] width 12 height 12
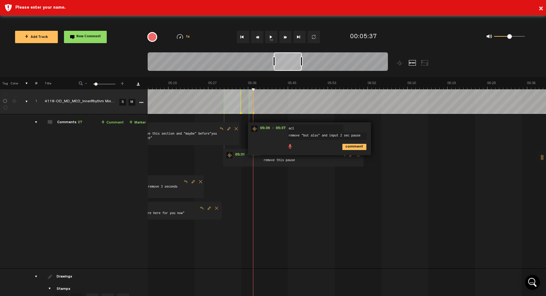
type textarea "remove "but also" and input 2 sec pause"
click at [350, 147] on icon "comment" at bounding box center [354, 147] width 24 height 6
click at [272, 38] on button "1x" at bounding box center [271, 37] width 12 height 12
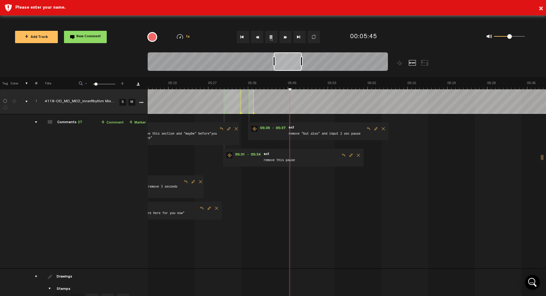
click at [273, 36] on button "1x" at bounding box center [271, 37] width 12 height 12
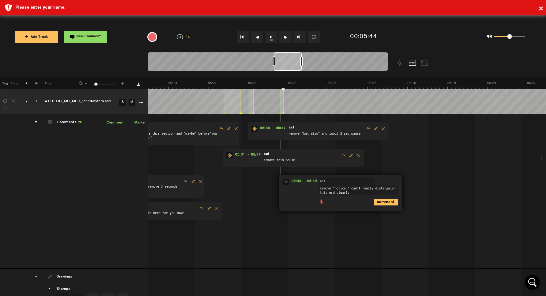
type textarea "remove "notice." can't really distinguish this ord clearly"
click at [380, 202] on icon "comment" at bounding box center [386, 202] width 24 height 6
click at [272, 37] on button "1x" at bounding box center [271, 37] width 12 height 12
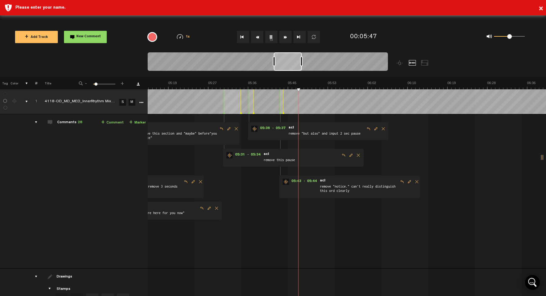
click at [270, 36] on button "1x" at bounding box center [271, 37] width 12 height 12
click at [294, 89] on img at bounding box center [88, 85] width 2791 height 9
type textarea "r"
click at [326, 214] on textarea "add pause in between "come" and "go"" at bounding box center [357, 215] width 79 height 7
type textarea "add 2 sec pause in between "come" and "go""
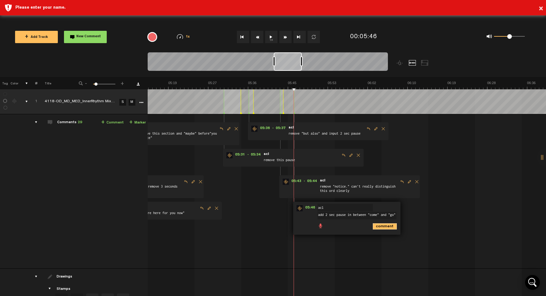
click at [390, 226] on icon "comment" at bounding box center [385, 226] width 24 height 6
click at [270, 36] on button "1x" at bounding box center [271, 37] width 12 height 12
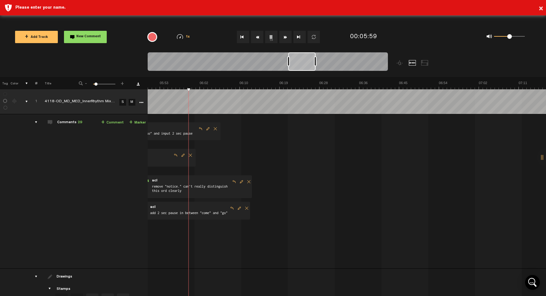
scroll to position [0, 1633]
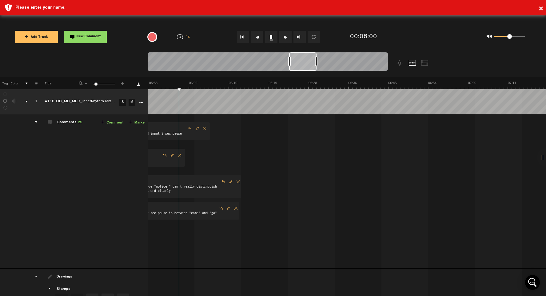
drag, startPoint x: 286, startPoint y: 62, endPoint x: 302, endPoint y: 65, distance: 15.7
click at [302, 65] on div at bounding box center [302, 61] width 27 height 18
click at [271, 37] on button "1x" at bounding box center [271, 37] width 12 height 12
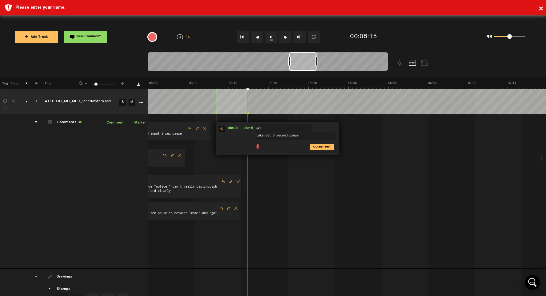
type textarea "take out 5 second pause"
click at [324, 146] on icon "comment" at bounding box center [322, 147] width 24 height 6
click at [271, 37] on button "1x" at bounding box center [271, 37] width 12 height 12
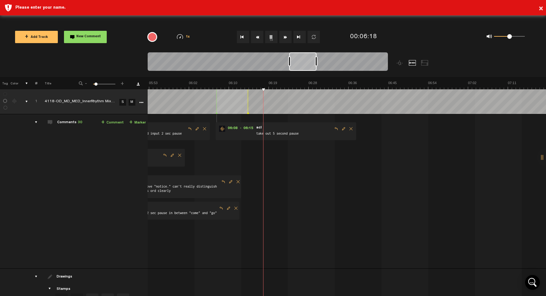
click at [271, 37] on button "1x" at bounding box center [271, 37] width 12 height 12
click at [270, 35] on button "1x" at bounding box center [271, 37] width 12 height 12
click at [271, 36] on button "1x" at bounding box center [271, 37] width 12 height 12
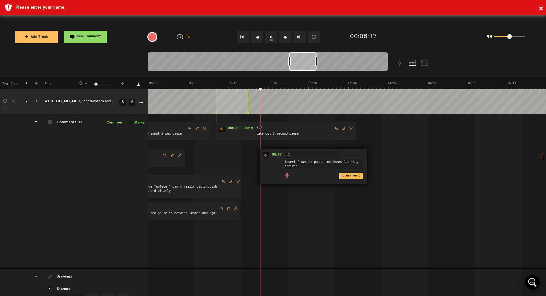
scroll to position [0, 0]
click at [269, 38] on button "1x" at bounding box center [271, 37] width 12 height 12
click at [311, 164] on textarea "insert 2 second pause inbetween "as they arrive"" at bounding box center [323, 164] width 79 height 10
type textarea "insert 2 second pause inbetween "as they arrive" and "without chasing them""
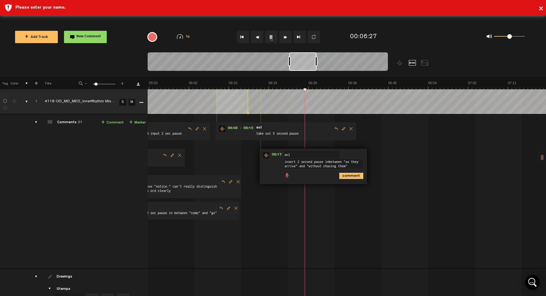
click at [347, 175] on icon "comment" at bounding box center [351, 176] width 24 height 6
click at [273, 38] on button "1x" at bounding box center [271, 37] width 12 height 12
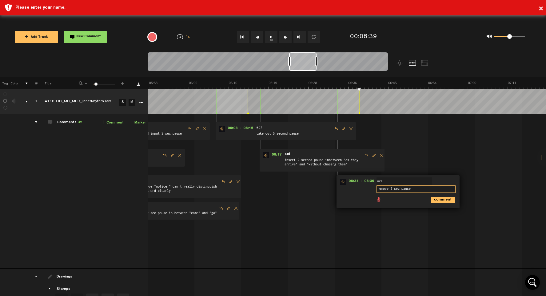
type textarea "remove 5 sec pause"
click at [442, 201] on icon "comment" at bounding box center [443, 200] width 24 height 6
click at [272, 37] on button "1x" at bounding box center [271, 37] width 12 height 12
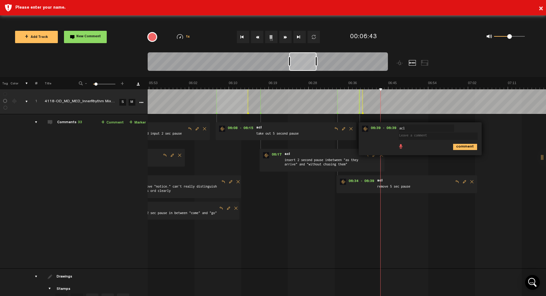
click at [270, 37] on button "1x" at bounding box center [271, 37] width 12 height 12
click at [408, 137] on textarea at bounding box center [438, 135] width 79 height 7
drag, startPoint x: 427, startPoint y: 140, endPoint x: 451, endPoint y: 134, distance: 24.7
click at [451, 134] on textarea "remove the first "and as yo saty present to"" at bounding box center [438, 137] width 79 height 10
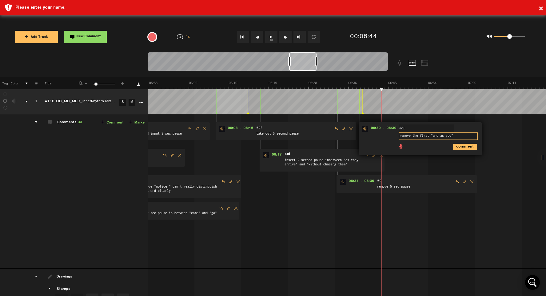
type textarea "remove the first "and as you""
click at [466, 146] on icon "comment" at bounding box center [465, 147] width 24 height 6
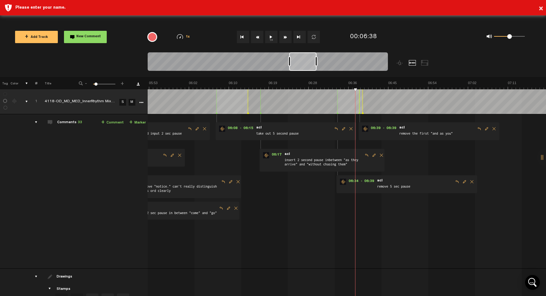
click at [270, 37] on button "1x" at bounding box center [271, 37] width 12 height 12
click at [454, 133] on span "remove the first "and as you"" at bounding box center [437, 133] width 77 height 7
click at [450, 133] on span "remove the first "and as you"" at bounding box center [437, 133] width 77 height 7
click at [440, 134] on span "remove the first "and as you"" at bounding box center [437, 133] width 77 height 7
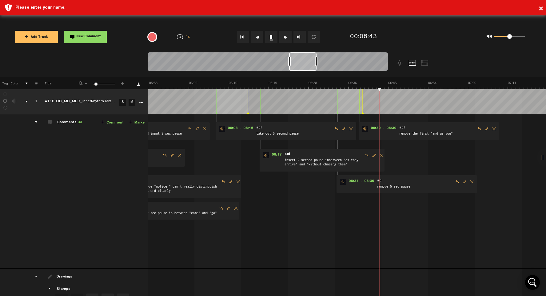
click at [440, 134] on span "remove the first "and as you"" at bounding box center [437, 133] width 77 height 7
click at [270, 33] on button "1x" at bounding box center [271, 37] width 12 height 12
click at [434, 132] on span "remove the first "and as you"" at bounding box center [437, 133] width 77 height 7
click at [495, 127] on span "Delete comment" at bounding box center [493, 128] width 7 height 4
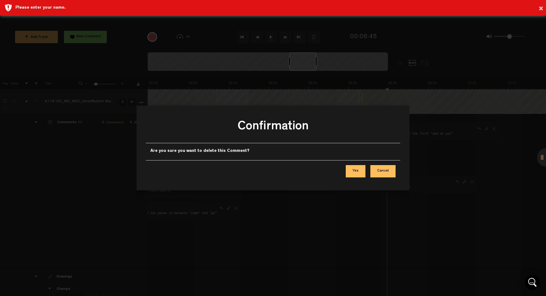
click at [382, 172] on button "Cancel" at bounding box center [382, 171] width 25 height 12
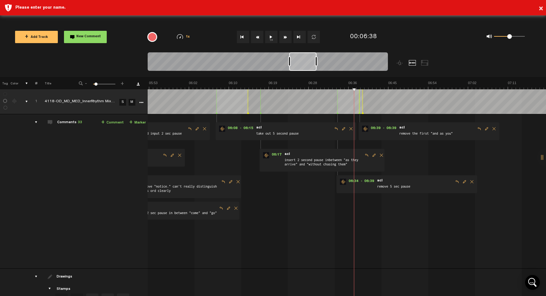
click at [486, 129] on span "Edit comment" at bounding box center [486, 128] width 7 height 4
click at [270, 36] on button "1x" at bounding box center [271, 37] width 12 height 12
click at [451, 135] on textarea "remove the first "and as you"" at bounding box center [438, 135] width 79 height 7
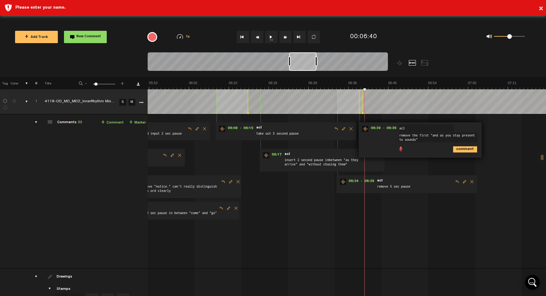
click at [270, 35] on button "1x" at bounding box center [271, 37] width 12 height 12
click at [453, 135] on textarea "remove the first "and as you stay present to sounds"" at bounding box center [438, 137] width 79 height 10
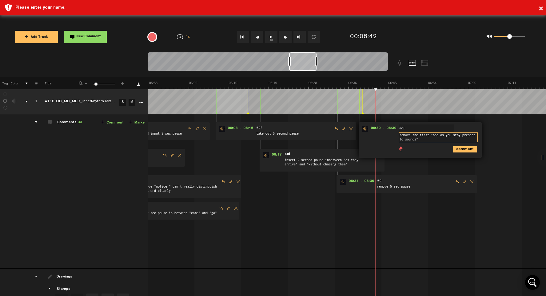
scroll to position [0, 0]
drag, startPoint x: 441, startPoint y: 138, endPoint x: 454, endPoint y: 136, distance: 12.8
click at [454, 136] on textarea "remove the first "and as you stay present to sounds"" at bounding box center [438, 137] width 79 height 10
type textarea "remove the first "and as you""
click at [463, 147] on icon "comment" at bounding box center [465, 147] width 24 height 6
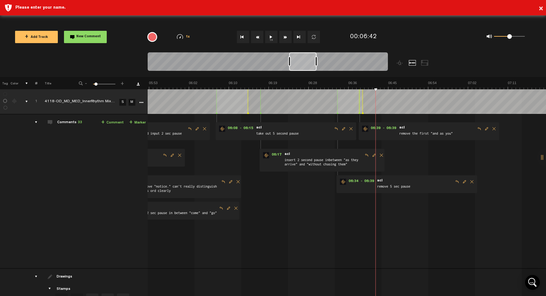
click at [274, 35] on button "1x" at bounding box center [271, 37] width 12 height 12
click at [392, 113] on polygon at bounding box center [392, 113] width 2 height 2
click at [392, 100] on div at bounding box center [392, 101] width 0 height 25
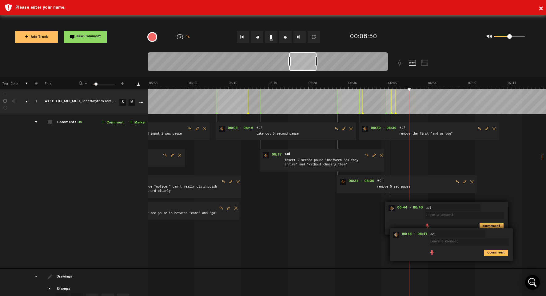
click at [510, 235] on span at bounding box center [471, 236] width 82 height 4
click at [492, 234] on span at bounding box center [471, 236] width 82 height 4
click at [497, 254] on icon "comment" at bounding box center [496, 253] width 24 height 6
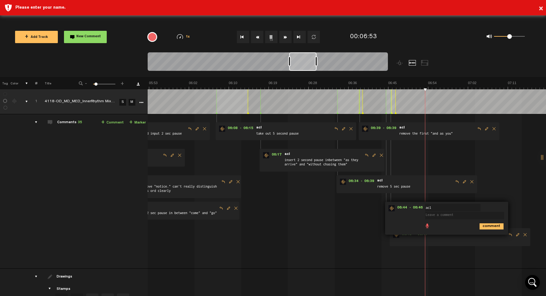
click at [525, 234] on span "Delete comment" at bounding box center [525, 234] width 7 height 4
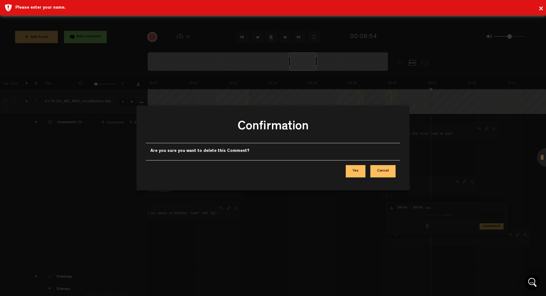
click at [360, 170] on button "Yes" at bounding box center [356, 171] width 20 height 12
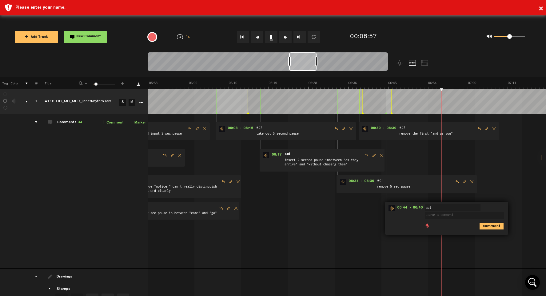
click at [269, 37] on button "1x" at bounding box center [271, 37] width 12 height 12
click at [500, 209] on span at bounding box center [466, 209] width 82 height 4
click at [488, 227] on icon "comment" at bounding box center [492, 226] width 24 height 6
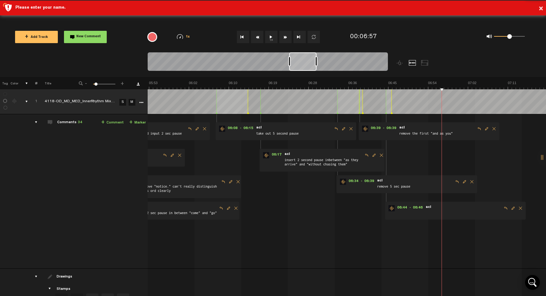
click at [520, 207] on span "Delete comment" at bounding box center [520, 208] width 7 height 4
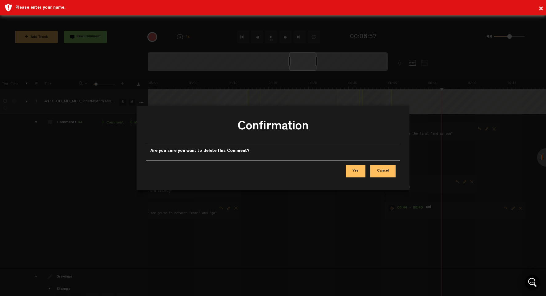
click at [358, 170] on button "Yes" at bounding box center [356, 171] width 20 height 12
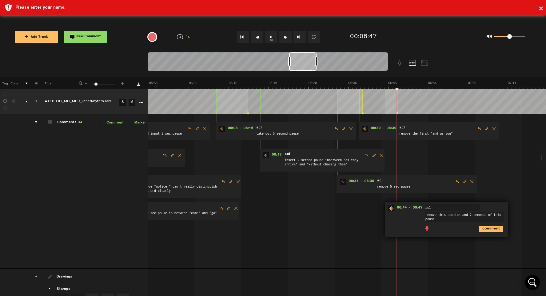
type textarea "remove this section and 2 seconds of this pause"
click at [491, 227] on icon "comment" at bounding box center [491, 229] width 24 height 6
click at [270, 36] on button "1x" at bounding box center [271, 37] width 12 height 12
click at [273, 38] on button "1x" at bounding box center [271, 37] width 12 height 12
click at [270, 38] on button "1x" at bounding box center [271, 37] width 12 height 12
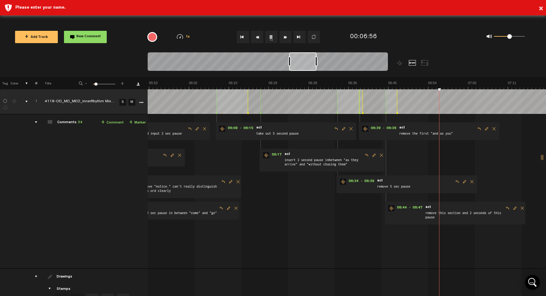
click at [272, 38] on button "1x" at bounding box center [271, 37] width 12 height 12
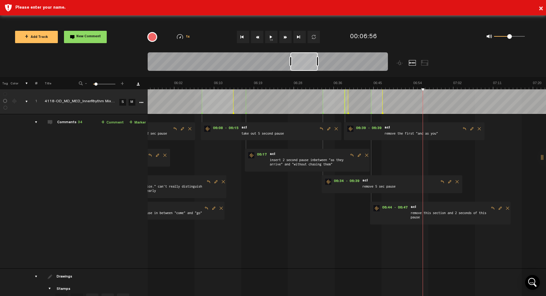
scroll to position [0, 1648]
click at [456, 162] on textarea "add pause in bteween "ariving" and going"" at bounding box center [485, 162] width 79 height 7
click at [455, 163] on textarea "add pause in bteween "ariving" and going"" at bounding box center [485, 162] width 79 height 7
click at [486, 162] on textarea "add 2 sec pause in bteween "ariving" and going"" at bounding box center [485, 164] width 79 height 10
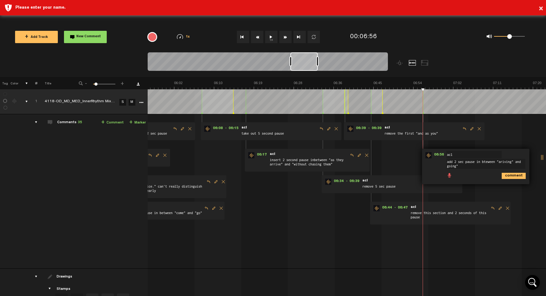
click at [488, 162] on textarea "add 2 sec pause in bteween "ariving" and going"" at bounding box center [485, 164] width 79 height 10
click at [495, 163] on textarea "add 2 sec pause in bteween "ariving" and going"" at bounding box center [485, 164] width 79 height 10
click at [508, 162] on textarea "add 2 sec pause in between "ariving" and going"" at bounding box center [485, 164] width 79 height 10
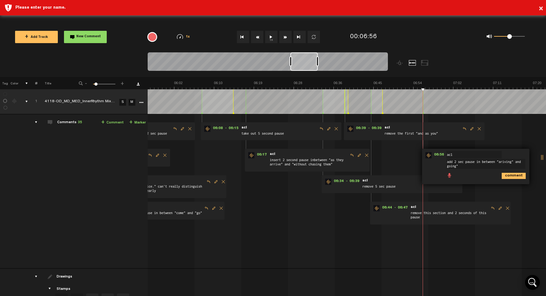
click at [489, 161] on textarea "add 2 sec pause in between "ariving" and going"" at bounding box center [485, 164] width 79 height 10
click at [511, 163] on textarea "add 2 sec pause in between "ariving" and going"" at bounding box center [485, 164] width 79 height 10
type textarea "add 2 sec pause in between "arriving" and going""
click at [510, 176] on icon "comment" at bounding box center [514, 176] width 24 height 6
click at [270, 34] on button "1x" at bounding box center [271, 37] width 12 height 12
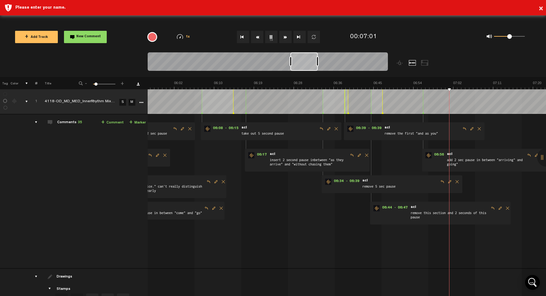
click at [271, 35] on button "1x" at bounding box center [271, 37] width 12 height 12
click at [536, 156] on span "Edit comment" at bounding box center [536, 155] width 7 height 4
click at [514, 163] on textarea "add 2 sec pause in between "arriving" and going"" at bounding box center [485, 164] width 79 height 10
click at [480, 166] on textarea "add 2 sec pause in between "arriving for a moment" and going"" at bounding box center [485, 164] width 79 height 10
type textarea "add 2 sec pause in between "arriving for a moment" and " then going""
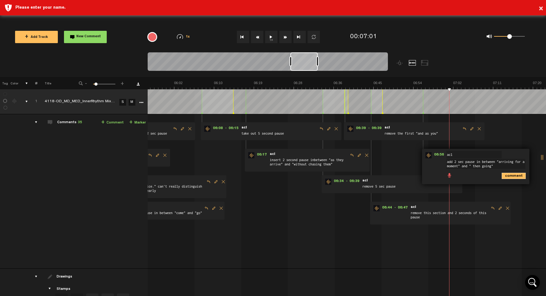
click at [514, 176] on icon "comment" at bounding box center [514, 176] width 24 height 6
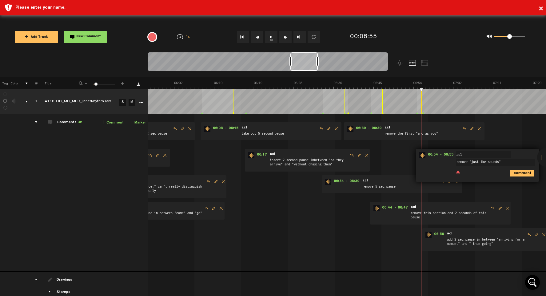
click at [481, 162] on textarea "remove "just ike sounds"" at bounding box center [495, 162] width 79 height 7
type textarea "remove "just like sounds""
click at [519, 173] on icon "comment" at bounding box center [522, 173] width 24 height 6
click at [271, 34] on button "1x" at bounding box center [271, 37] width 12 height 12
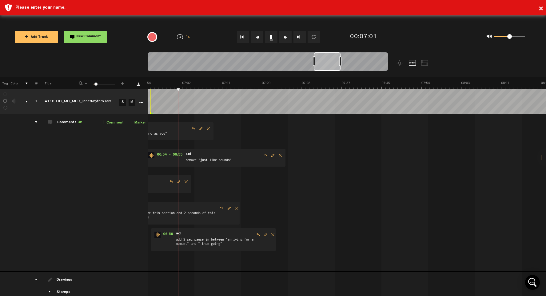
scroll to position [0, 1919]
drag, startPoint x: 302, startPoint y: 61, endPoint x: 326, endPoint y: 63, distance: 23.5
click at [326, 63] on div at bounding box center [327, 61] width 27 height 18
click at [271, 36] on button "1x" at bounding box center [271, 37] width 12 height 12
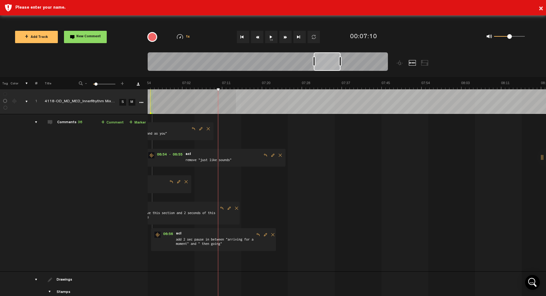
click at [236, 92] on div "+ New drawing Tag Color # Title - 1 100 7 + 1 4118-OD_MD_MED_InnerRhythm Mix v1…" at bounding box center [273, 212] width 546 height 270
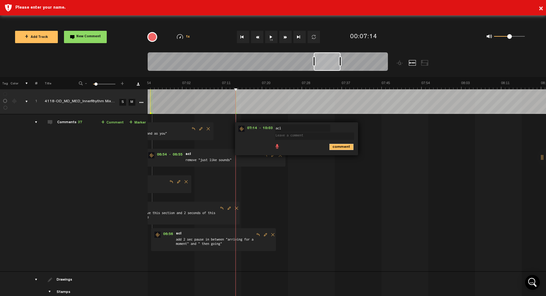
click at [338, 145] on icon "comment" at bounding box center [342, 147] width 24 height 6
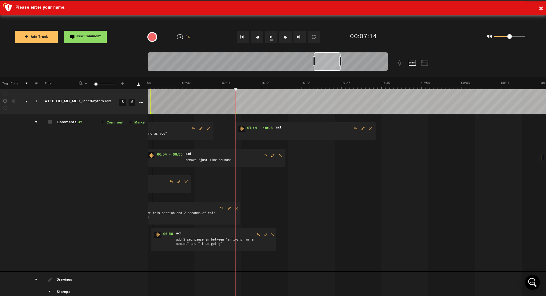
click at [370, 127] on span "Delete comment" at bounding box center [370, 128] width 7 height 4
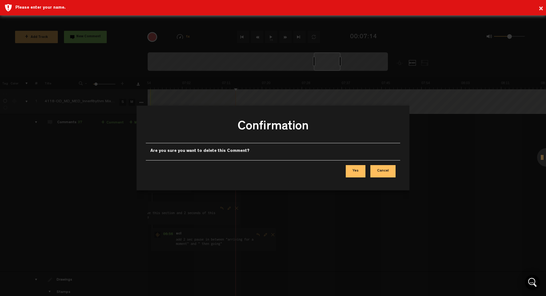
click at [358, 173] on button "Yes" at bounding box center [356, 171] width 20 height 12
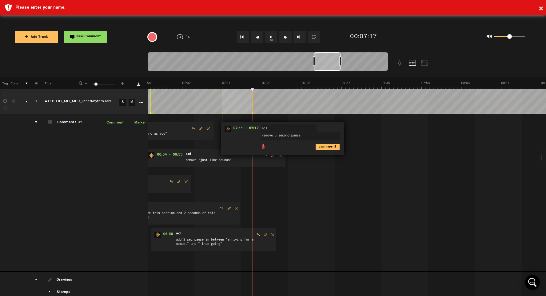
type textarea "remove 5 second pause"
click at [323, 148] on icon "comment" at bounding box center [328, 147] width 24 height 6
click at [272, 36] on button "1x" at bounding box center [271, 37] width 12 height 12
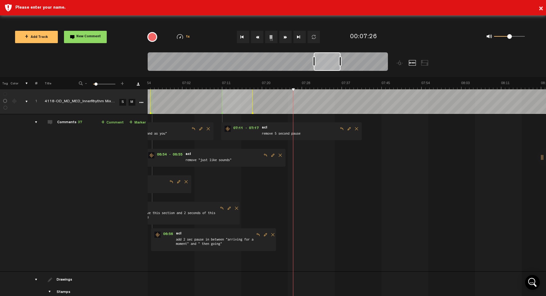
click at [270, 36] on button "1x" at bounding box center [271, 37] width 12 height 12
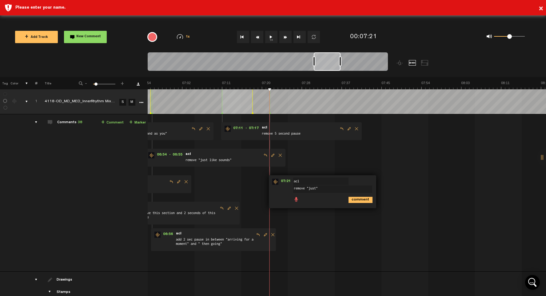
type textarea "remove "just""
click at [358, 200] on icon "comment" at bounding box center [361, 200] width 24 height 6
click at [272, 36] on button "1x" at bounding box center [271, 37] width 12 height 12
click at [272, 38] on button "1x" at bounding box center [271, 37] width 12 height 12
type textarea "r"
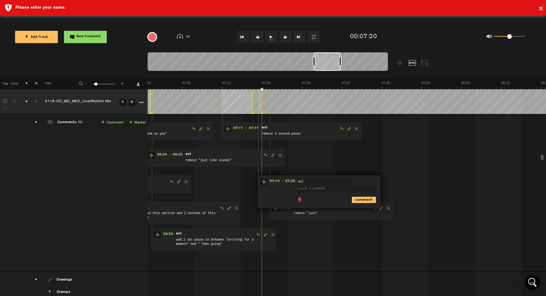
click at [361, 199] on icon "comment" at bounding box center [364, 200] width 24 height 6
click at [392, 182] on span "Delete comment" at bounding box center [392, 181] width 7 height 4
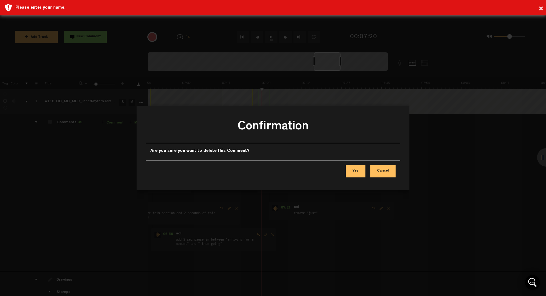
click at [357, 170] on button "Yes" at bounding box center [356, 171] width 20 height 12
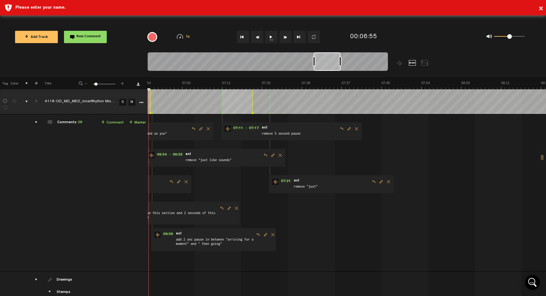
click at [271, 37] on button "1x" at bounding box center [271, 37] width 12 height 12
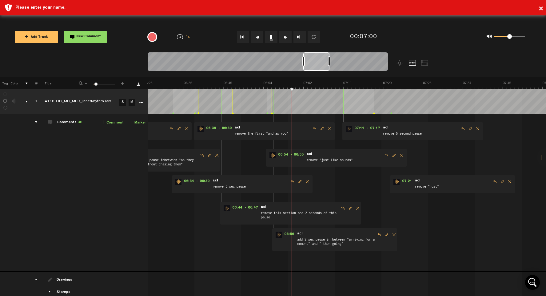
scroll to position [0, 1783]
drag, startPoint x: 322, startPoint y: 62, endPoint x: 310, endPoint y: 62, distance: 11.7
click at [310, 62] on div at bounding box center [316, 61] width 26 height 18
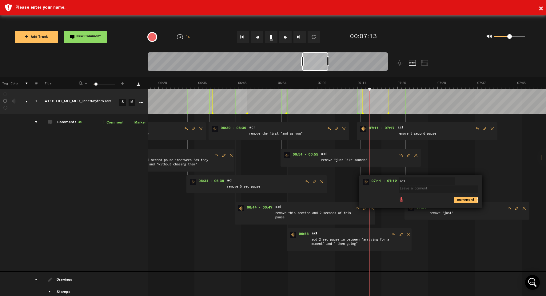
click at [468, 199] on icon "comment" at bounding box center [466, 200] width 24 height 6
click at [494, 182] on span "Delete comment" at bounding box center [494, 181] width 7 height 4
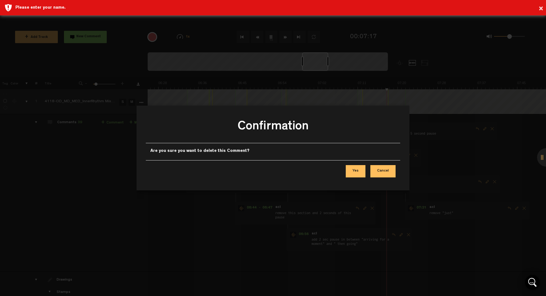
click at [356, 170] on button "Yes" at bounding box center [356, 171] width 20 height 12
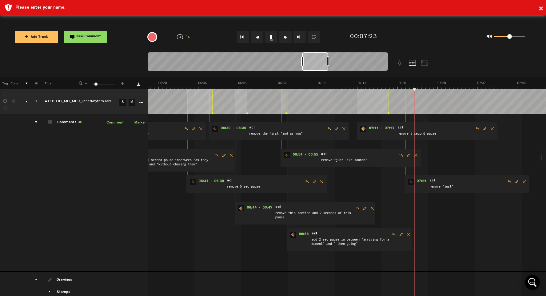
click at [273, 37] on button "1x" at bounding box center [271, 37] width 12 height 12
click at [459, 215] on textarea "pause 1 sec etween "notice" "as it comes and goes"" at bounding box center [475, 217] width 79 height 10
type textarea "pause 1 sec inbetween "notice" "as it comes and goes""
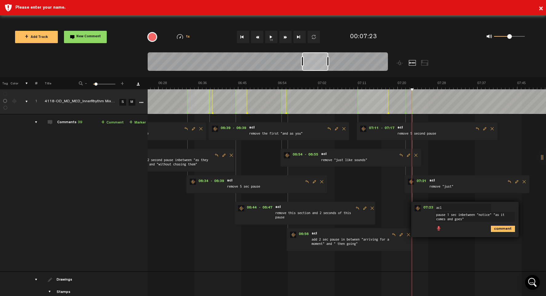
click at [500, 230] on icon "comment" at bounding box center [503, 229] width 24 height 6
click at [269, 36] on button "1x" at bounding box center [271, 37] width 12 height 12
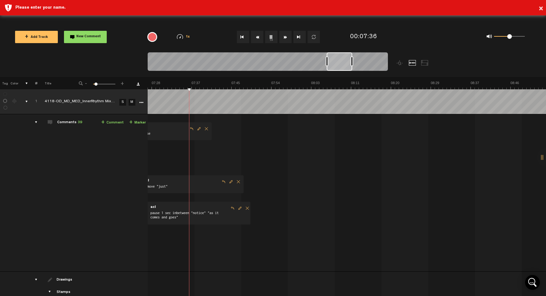
scroll to position [0, 2069]
drag, startPoint x: 317, startPoint y: 63, endPoint x: 341, endPoint y: 71, distance: 25.9
click at [341, 71] on div at bounding box center [268, 62] width 240 height 21
click at [271, 37] on button "1x" at bounding box center [271, 37] width 12 height 12
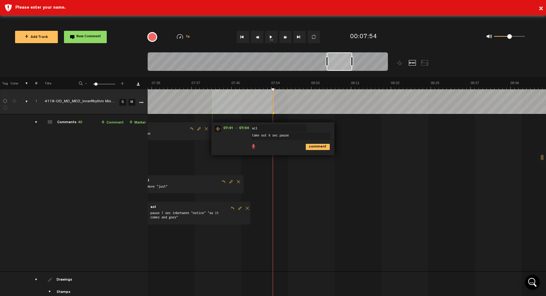
type textarea "take out 6 sec pause"
click at [316, 147] on icon "comment" at bounding box center [318, 147] width 24 height 6
click at [271, 38] on button "1x" at bounding box center [271, 37] width 12 height 12
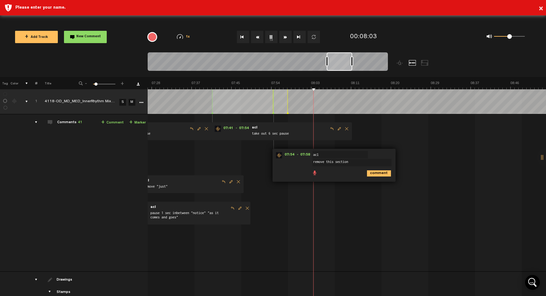
type textarea "remove this section"
click at [377, 174] on icon "comment" at bounding box center [379, 173] width 24 height 6
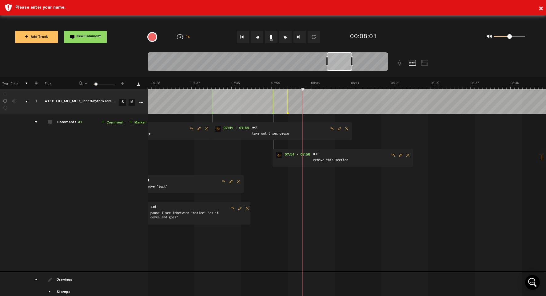
click at [270, 37] on button "1x" at bounding box center [271, 37] width 12 height 12
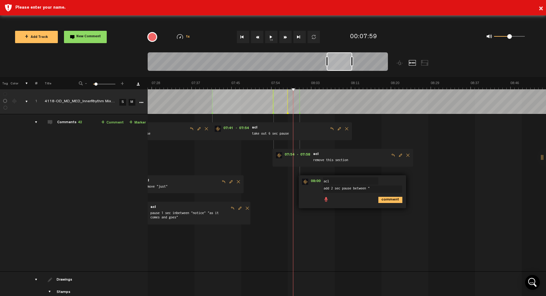
click at [271, 37] on button "1x" at bounding box center [271, 37] width 12 height 12
click at [375, 190] on textarea "add 2 sec pause between "" at bounding box center [362, 188] width 79 height 7
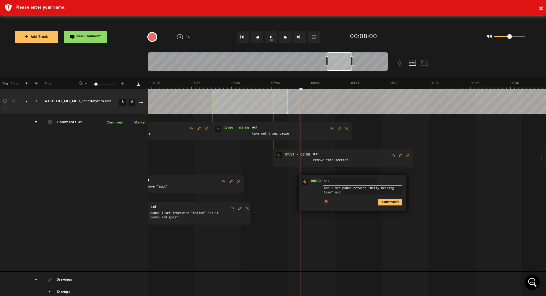
click at [377, 187] on textarea "add 2 sec pause between "ueity keeping time" and" at bounding box center [362, 190] width 79 height 10
click at [379, 188] on textarea "add 2 sec pause between "ueity keeping time" and" at bounding box center [362, 190] width 79 height 10
click at [360, 190] on textarea "add 2 sec pause between "quietly keeping time" and" at bounding box center [362, 190] width 79 height 10
click at [270, 36] on button "1x" at bounding box center [271, 37] width 12 height 12
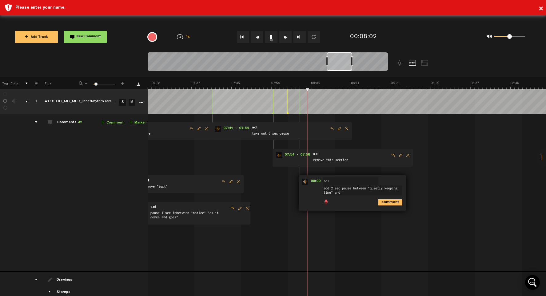
click at [270, 36] on button "1x" at bounding box center [271, 37] width 12 height 12
click at [360, 193] on textarea "add 2 sec pause between "quietly keeping time" and" at bounding box center [362, 190] width 79 height 10
type textarea "add 2 sec pause between "quietly keeping time" and "even when the mind is quiet""
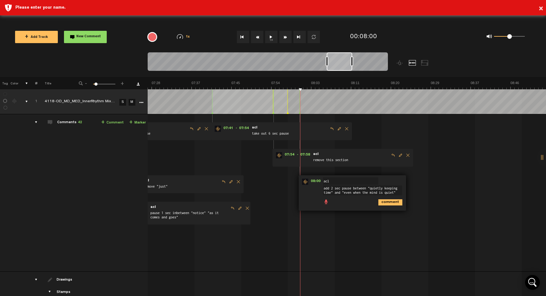
scroll to position [4, 0]
click at [271, 36] on button "1x" at bounding box center [271, 37] width 12 height 12
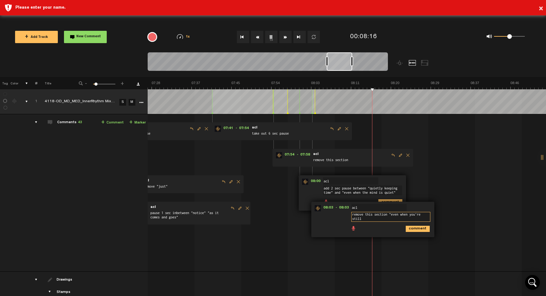
scroll to position [1, 0]
type textarea "remove this section "even when you're still""
click at [411, 228] on icon "comment" at bounding box center [418, 229] width 24 height 6
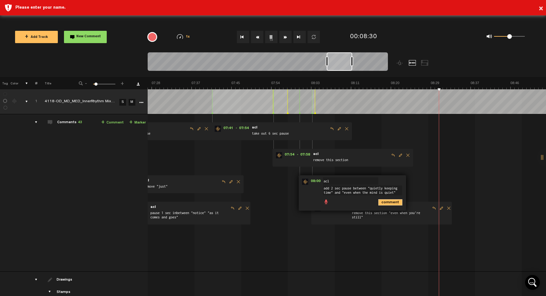
click at [394, 202] on icon "comment" at bounding box center [390, 202] width 24 height 6
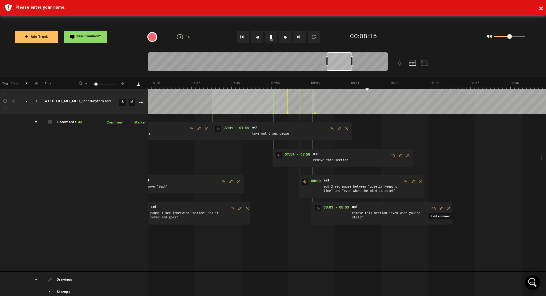
click at [442, 208] on span "Edit comment" at bounding box center [441, 208] width 7 height 4
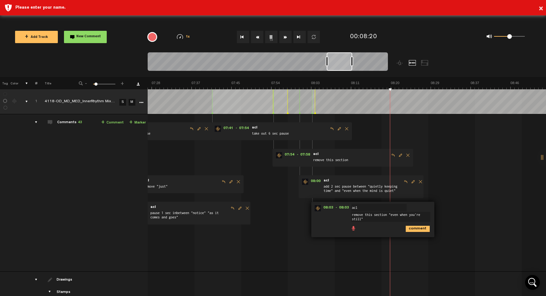
drag, startPoint x: 353, startPoint y: 216, endPoint x: 387, endPoint y: 214, distance: 34.8
click at [387, 214] on textarea "remove this section "even when you're still"" at bounding box center [390, 217] width 79 height 10
click at [272, 37] on button "1x" at bounding box center [271, 37] width 12 height 12
type textarea "add 2 sec pause before "even when you're still""
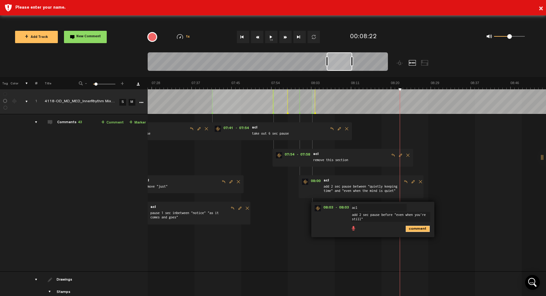
click at [417, 227] on icon "comment" at bounding box center [418, 229] width 24 height 6
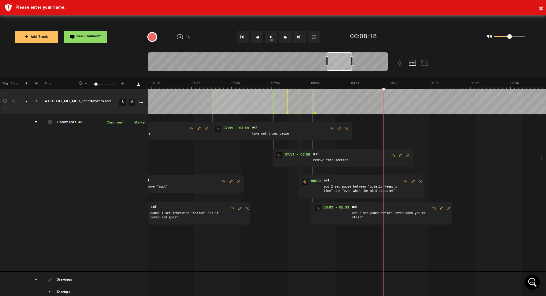
click at [270, 37] on button "1x" at bounding box center [271, 37] width 12 height 12
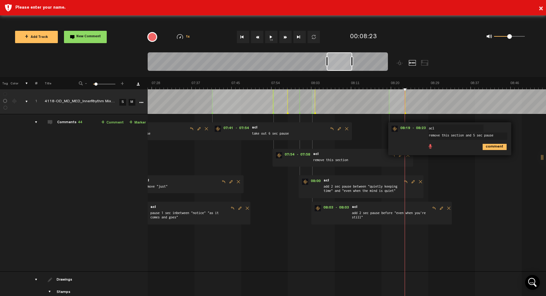
type textarea "remove this section and 5 sec pause"
click at [496, 144] on icon "comment" at bounding box center [495, 147] width 24 height 6
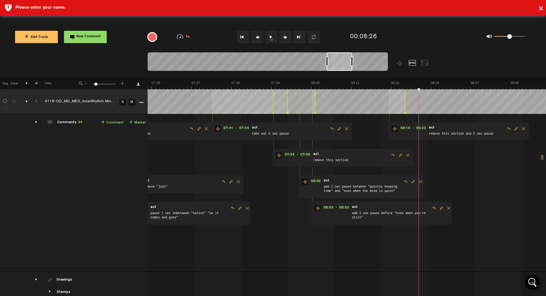
click at [270, 35] on button "1x" at bounding box center [271, 37] width 12 height 12
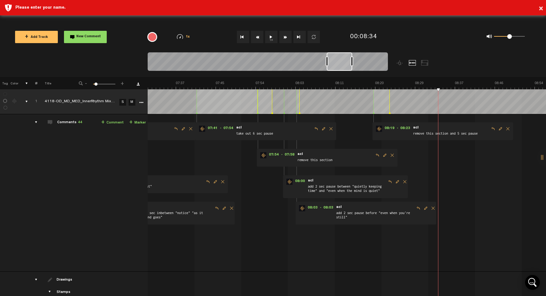
scroll to position [0, 2085]
click at [515, 174] on icon "comment" at bounding box center [514, 173] width 24 height 6
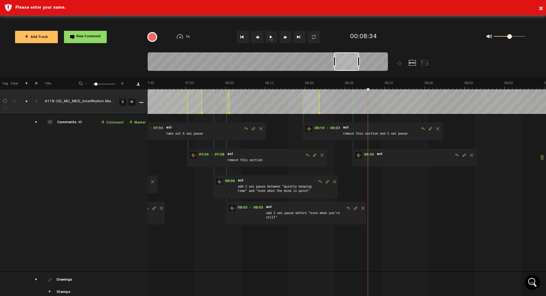
scroll to position [0, 2166]
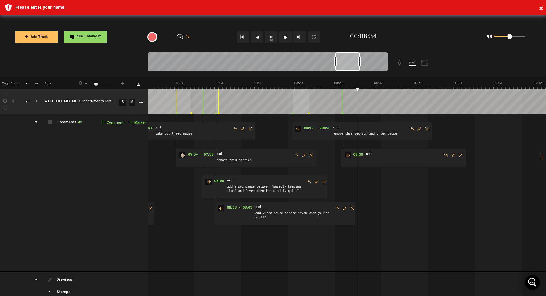
drag, startPoint x: 345, startPoint y: 60, endPoint x: 353, endPoint y: 61, distance: 8.3
click at [353, 61] on div at bounding box center [347, 61] width 25 height 18
click at [460, 154] on span "Delete comment" at bounding box center [460, 155] width 7 height 4
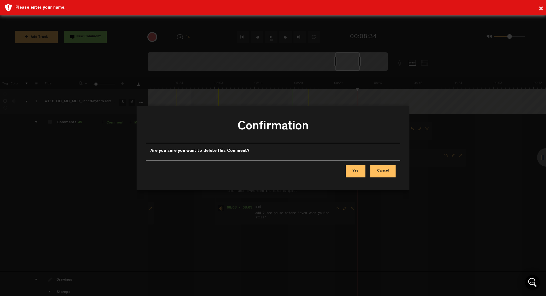
click at [359, 170] on button "Yes" at bounding box center [356, 171] width 20 height 12
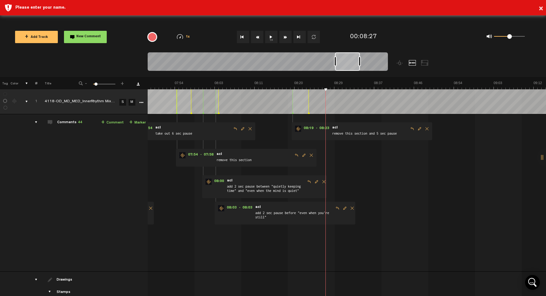
click at [271, 38] on button "1x" at bounding box center [271, 37] width 12 height 12
click at [272, 35] on button "1x" at bounding box center [271, 37] width 12 height 12
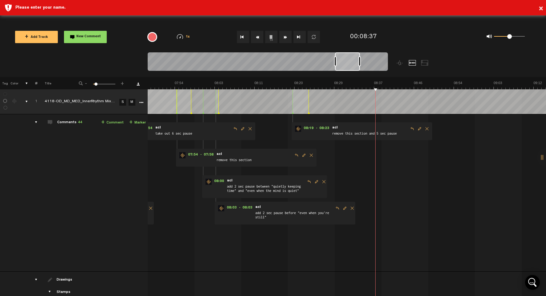
click at [272, 38] on button "1x" at bounding box center [271, 37] width 12 height 12
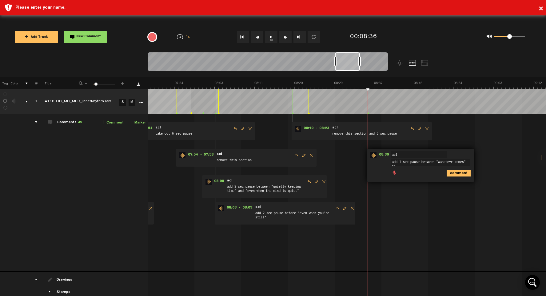
scroll to position [1, 0]
click at [447, 162] on textarea "add 1 sec pause between "wahetevr comes" and "whateer goes"" at bounding box center [430, 164] width 79 height 10
drag, startPoint x: 454, startPoint y: 161, endPoint x: 439, endPoint y: 163, distance: 15.5
click at [439, 163] on textarea "add 1 sec pause between "wahetevr comes" and "whateer goes"" at bounding box center [430, 164] width 79 height 10
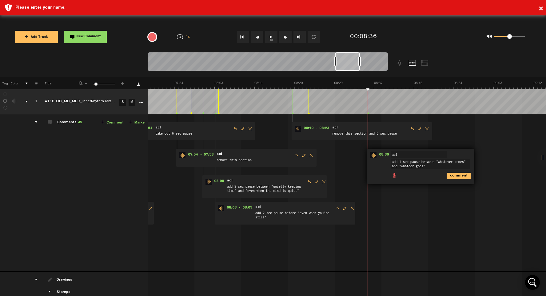
click at [424, 166] on textarea "add 1 sec pause between "whatever comes" and "whateer goes"" at bounding box center [430, 164] width 79 height 10
type textarea "add 1 sec pause between "whatever comes" and "whatever goes""
click at [455, 174] on icon "comment" at bounding box center [459, 176] width 24 height 6
click at [271, 35] on button "1x" at bounding box center [271, 37] width 12 height 12
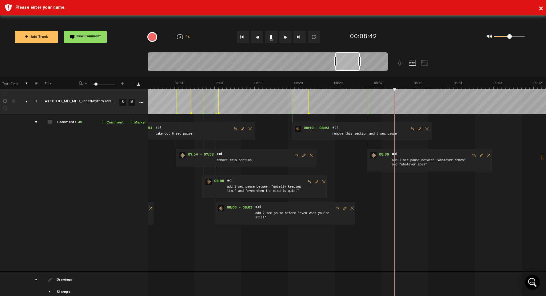
click at [490, 156] on span "Delete comment" at bounding box center [488, 155] width 7 height 4
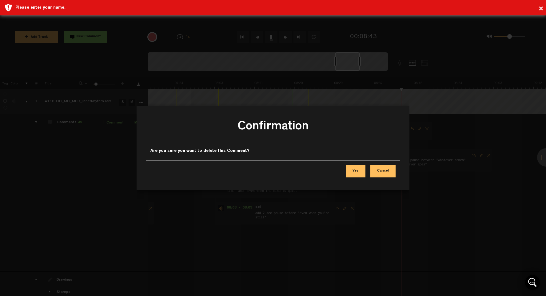
click at [355, 172] on button "Yes" at bounding box center [356, 171] width 20 height 12
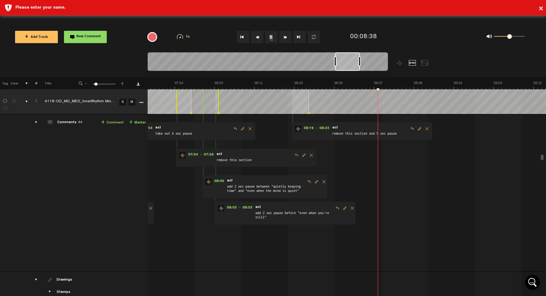
click at [274, 38] on button "1x" at bounding box center [271, 37] width 12 height 12
type textarea "remove this "whatever""
click at [467, 174] on icon "comment" at bounding box center [466, 173] width 24 height 6
click at [272, 38] on button "1x" at bounding box center [271, 37] width 12 height 12
click at [270, 36] on button "1x" at bounding box center [271, 37] width 12 height 12
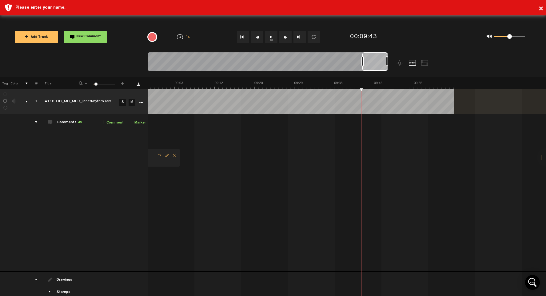
scroll to position [0, 2485]
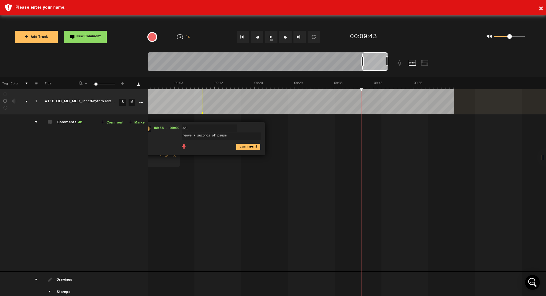
click at [186, 135] on textarea "reove 7 seconds of pause" at bounding box center [221, 135] width 79 height 7
type textarea "remove 7 seconds of pause"
click at [246, 147] on icon "comment" at bounding box center [248, 147] width 24 height 6
click at [271, 37] on button "1x" at bounding box center [271, 37] width 12 height 12
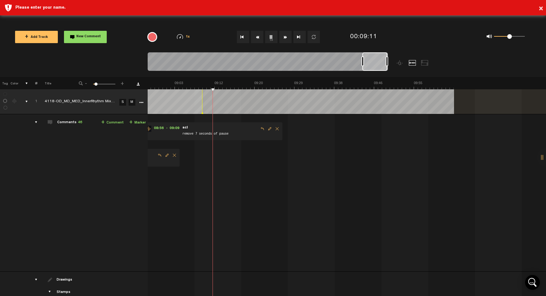
click at [273, 35] on button "1x" at bounding box center [271, 37] width 12 height 12
type textarea "l"
click at [234, 161] on textarea "lets close our pratice" and "with a breath tpgther"" at bounding box center [271, 164] width 79 height 10
click at [239, 166] on textarea "add 2 sec pause between "lets close our pratice" and "with a breath tpgther"" at bounding box center [271, 164] width 79 height 10
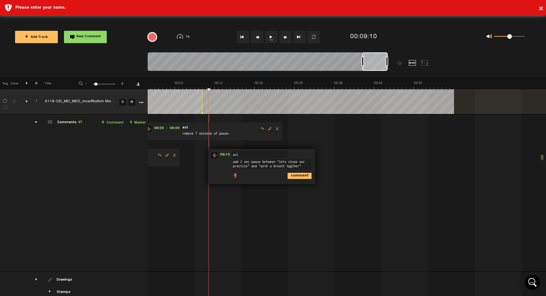
click at [291, 166] on textarea "add 2 sec pause between "lets close our practice" and "with a breath tpgther"" at bounding box center [271, 164] width 79 height 10
type textarea "add 2 sec pause between "lets close our practice" and "with a breath together""
click at [202, 91] on div at bounding box center [202, 101] width 0 height 25
click at [302, 176] on icon "comment" at bounding box center [300, 176] width 24 height 6
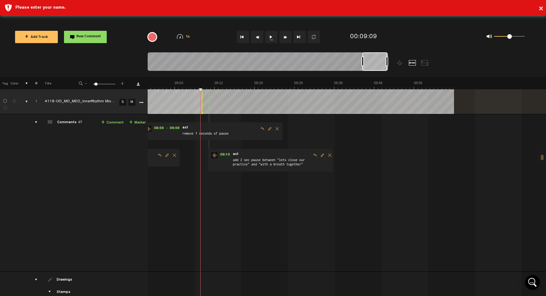
click at [272, 35] on button "1x" at bounding box center [271, 37] width 12 height 12
click at [271, 36] on button "1x" at bounding box center [271, 37] width 12 height 12
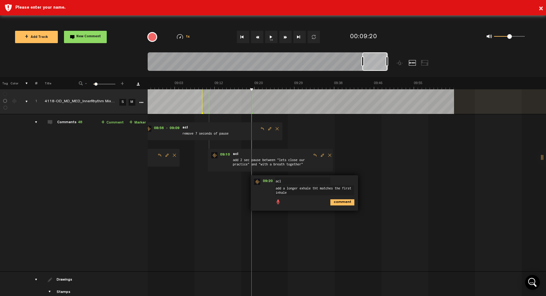
click at [317, 188] on textarea "add a longer exhale tht matches the first inhale" at bounding box center [314, 190] width 79 height 10
type textarea "add a longer exhale that matches the first inhale"
click at [341, 202] on icon "comment" at bounding box center [342, 202] width 24 height 6
click at [272, 37] on button "1x" at bounding box center [271, 37] width 12 height 12
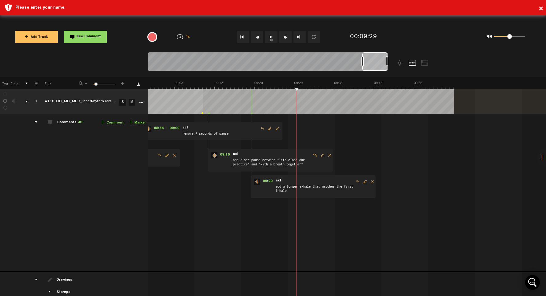
click at [272, 37] on button "1x" at bounding box center [271, 37] width 12 height 12
click at [271, 35] on button "1x" at bounding box center [271, 37] width 12 height 12
type textarea "add 2 more secs of pause"
click at [384, 146] on icon "comment" at bounding box center [387, 147] width 24 height 6
click at [272, 36] on button "1x" at bounding box center [271, 37] width 12 height 12
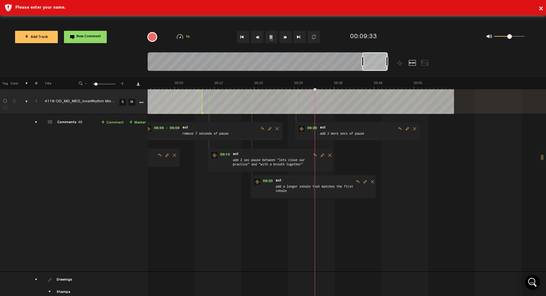
click at [272, 36] on button "1x" at bounding box center [271, 37] width 12 height 12
click at [271, 36] on button "1x" at bounding box center [271, 37] width 12 height 12
type textarea "remove "moment by moment""
click at [413, 224] on icon "comment" at bounding box center [414, 226] width 24 height 6
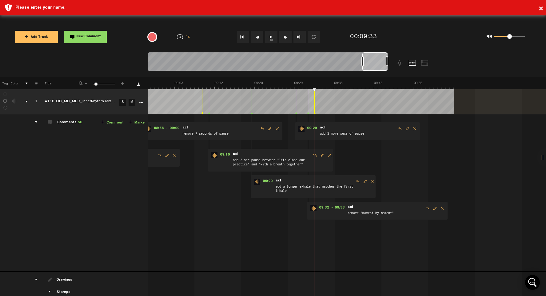
click at [270, 35] on button "1x" at bounding box center [271, 37] width 12 height 12
click at [270, 40] on button "1x" at bounding box center [271, 37] width 12 height 12
click at [382, 242] on textarea "remove "and" before 'it guides"" at bounding box center [381, 241] width 79 height 7
type textarea "remove "and" before "it guides""
click at [411, 254] on icon "comment" at bounding box center [409, 253] width 24 height 6
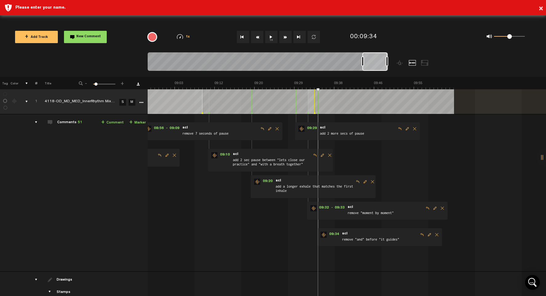
click at [271, 36] on button "1x" at bounding box center [271, 37] width 12 height 12
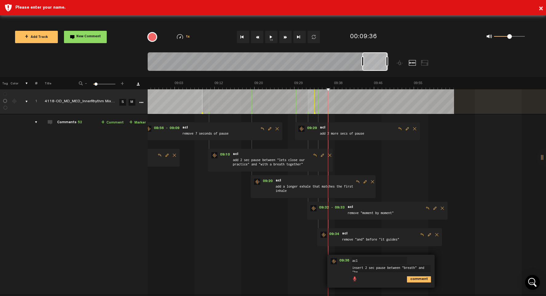
scroll to position [1, 0]
type textarea "insert 2 sec pause between "breath" and "heartbeat""
click at [421, 282] on icon "comment" at bounding box center [419, 281] width 24 height 6
click at [271, 37] on button "1x" at bounding box center [271, 37] width 12 height 12
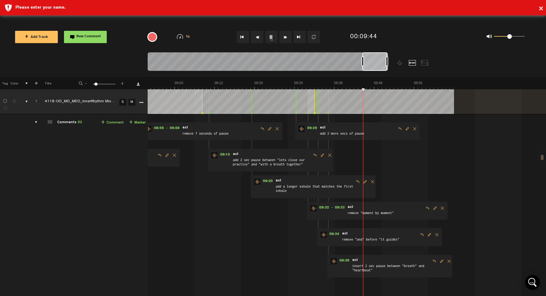
click at [271, 37] on button "1x" at bounding box center [271, 37] width 12 height 12
click at [270, 35] on button "1x" at bounding box center [271, 37] width 12 height 12
click at [273, 36] on button "1x" at bounding box center [271, 37] width 12 height 12
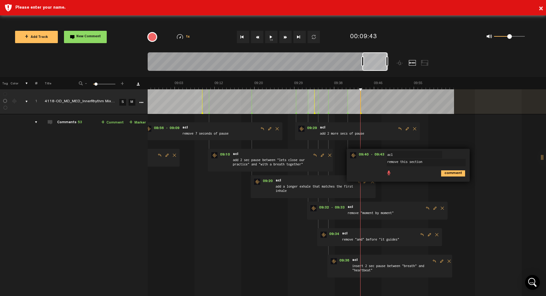
type textarea "remove this section"
click at [449, 170] on icon "comment" at bounding box center [453, 173] width 24 height 6
click at [270, 37] on button "1x" at bounding box center [271, 37] width 12 height 12
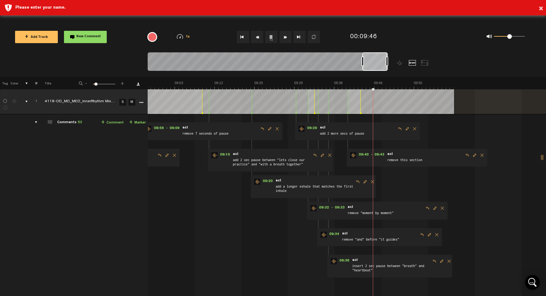
click at [270, 37] on button "1x" at bounding box center [271, 37] width 12 height 12
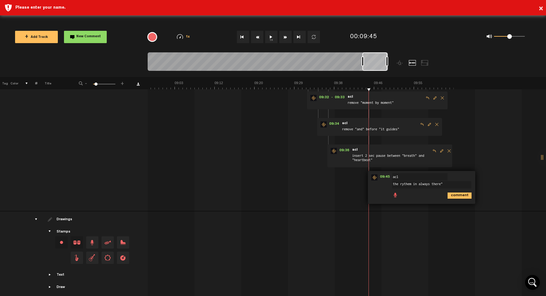
click at [394, 184] on textarea "the rythem in always there"" at bounding box center [431, 184] width 79 height 7
click at [456, 185] on textarea "insert 2 sec pause before "the rythem in always there"" at bounding box center [431, 186] width 79 height 10
click at [461, 185] on textarea "insert 2 sec pause before "the rythem in always there"" at bounding box center [431, 186] width 79 height 10
click at [397, 189] on textarea "insert 2 sec pause before "the rythmn in always there"" at bounding box center [431, 186] width 79 height 10
type textarea "insert 2 sec pause before "the rythmn is always there""
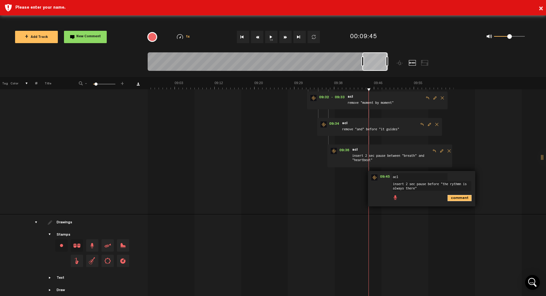
click at [458, 197] on icon "comment" at bounding box center [460, 198] width 24 height 6
click at [270, 36] on button "1x" at bounding box center [271, 37] width 12 height 12
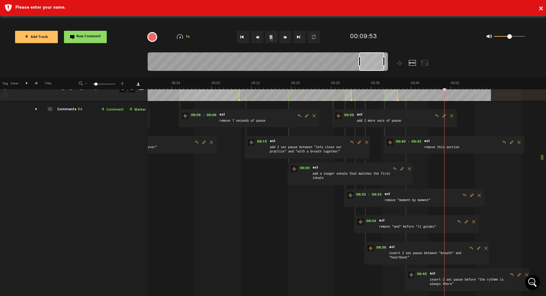
scroll to position [0, 0]
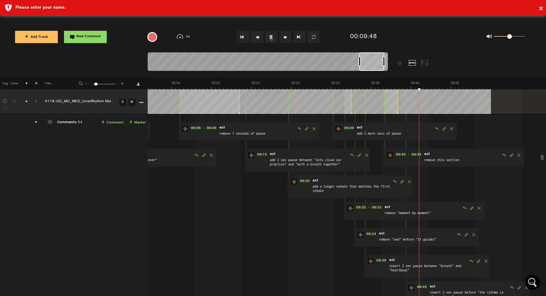
click at [270, 36] on button "1x" at bounding box center [271, 37] width 12 height 12
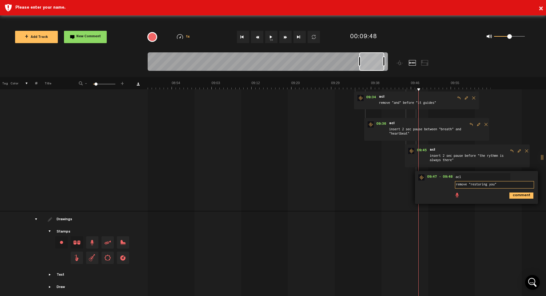
type textarea "remove "restoring you""
click at [516, 196] on icon "comment" at bounding box center [522, 195] width 24 height 6
click at [271, 37] on button "1x" at bounding box center [271, 37] width 12 height 12
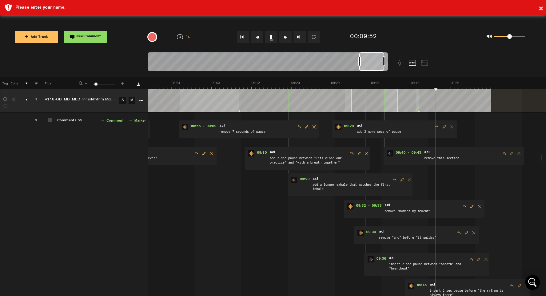
scroll to position [0, 0]
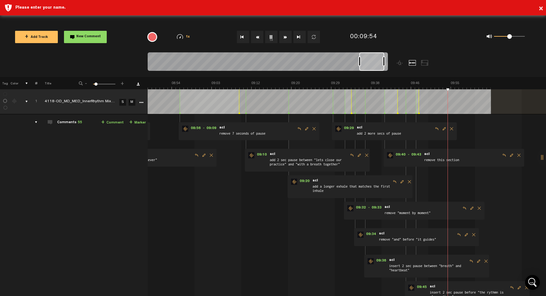
click at [271, 36] on button "1x" at bounding box center [271, 37] width 12 height 12
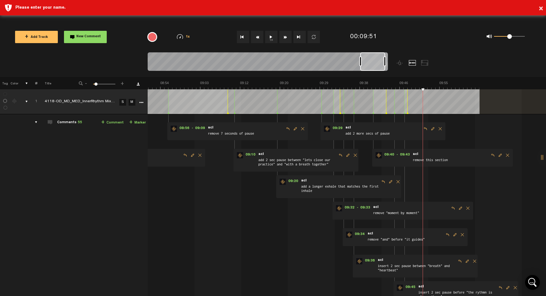
scroll to position [0, 2459]
type textarea "add extra 1 sec pause"
click at [514, 200] on icon "comment" at bounding box center [514, 200] width 24 height 6
click at [271, 36] on button "1x" at bounding box center [271, 37] width 12 height 12
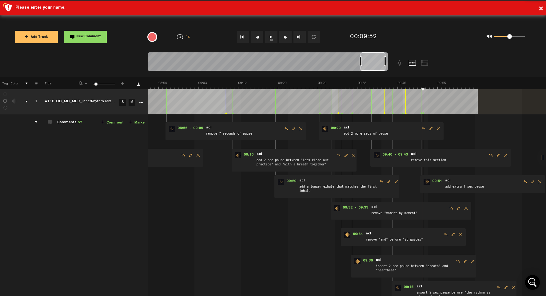
scroll to position [160, 0]
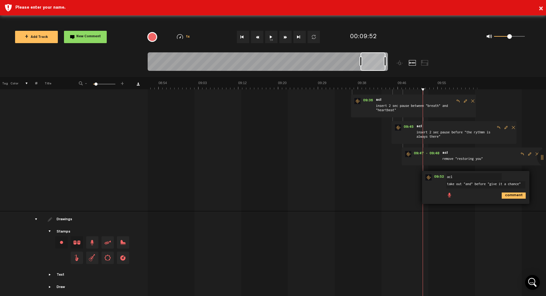
type textarea "take out "and" before "give it a chance""
click at [510, 195] on icon "comment" at bounding box center [514, 195] width 24 height 6
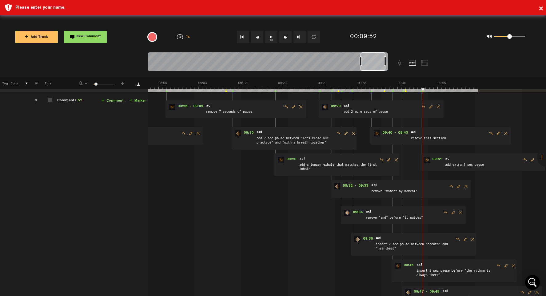
scroll to position [0, 0]
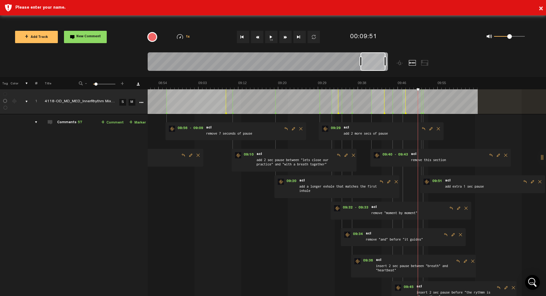
click at [271, 35] on button "1x" at bounding box center [271, 37] width 12 height 12
click at [275, 35] on button "1x" at bounding box center [271, 37] width 12 height 12
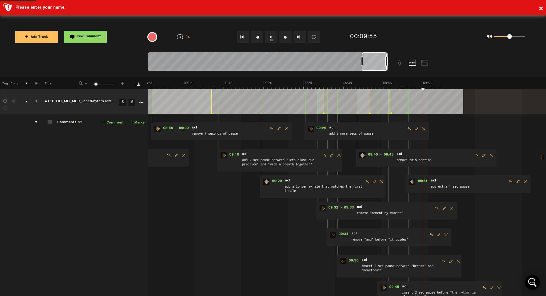
scroll to position [183, 0]
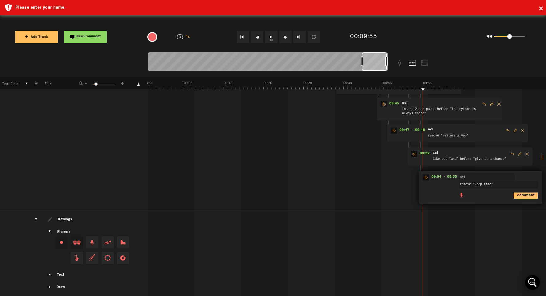
type textarea "remove "keep time""
click at [530, 196] on icon "comment" at bounding box center [526, 195] width 24 height 6
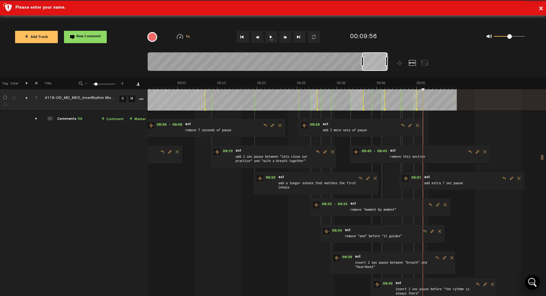
scroll to position [207, 0]
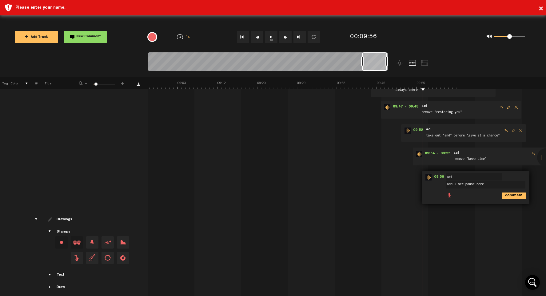
type textarea "add 2 sec pause here"
click at [514, 195] on icon "comment" at bounding box center [514, 195] width 24 height 6
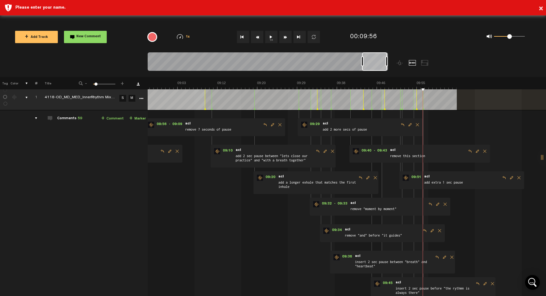
scroll to position [0, 0]
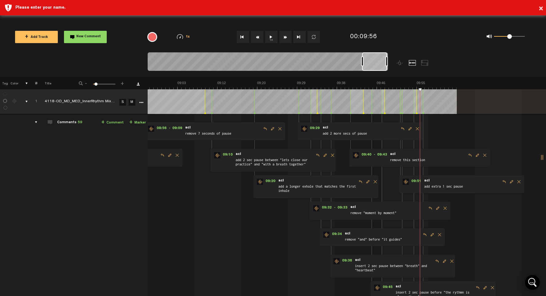
click at [270, 36] on button "1x" at bounding box center [271, 37] width 12 height 12
click at [269, 36] on button "1x" at bounding box center [271, 37] width 12 height 12
click at [274, 38] on button "1x" at bounding box center [271, 37] width 12 height 12
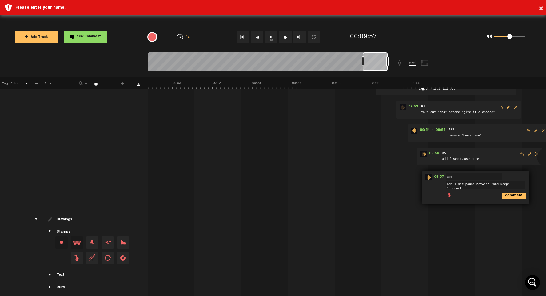
scroll to position [1, 0]
type textarea "add 1 sec pause between "and keep" "connected""
click at [512, 198] on icon "comment" at bounding box center [514, 198] width 24 height 6
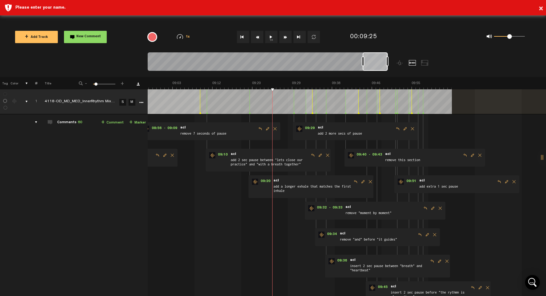
click at [272, 37] on button "1x" at bounding box center [271, 37] width 12 height 12
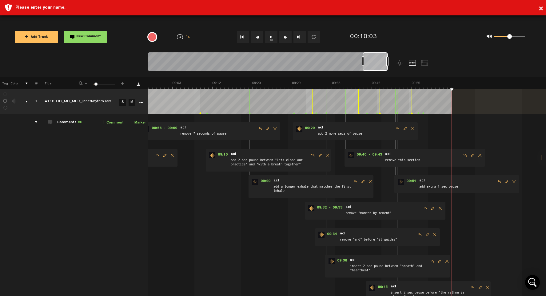
click at [48, 8] on div "Please enter your name." at bounding box center [278, 8] width 526 height 6
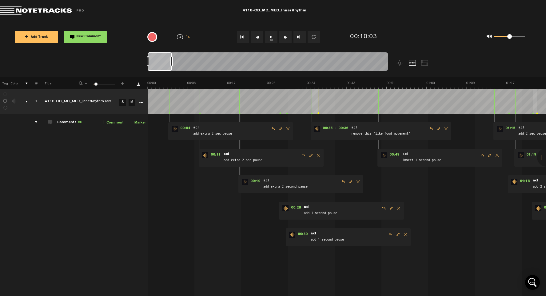
drag, startPoint x: 369, startPoint y: 62, endPoint x: 101, endPoint y: 53, distance: 268.2
click at [101, 53] on nt-zoom-navigation-bar at bounding box center [273, 64] width 546 height 25
drag, startPoint x: 171, startPoint y: 61, endPoint x: 212, endPoint y: 66, distance: 41.5
click at [212, 66] on div at bounding box center [268, 62] width 240 height 21
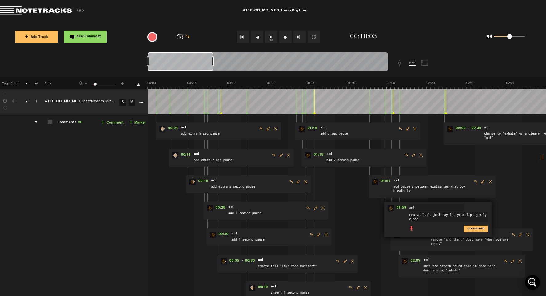
click at [272, 36] on button "1x" at bounding box center [271, 37] width 12 height 12
click at [243, 37] on button "Go to beginning" at bounding box center [243, 37] width 12 height 12
click at [270, 36] on button "1x" at bounding box center [271, 37] width 12 height 12
click at [270, 37] on button "1x" at bounding box center [271, 37] width 12 height 12
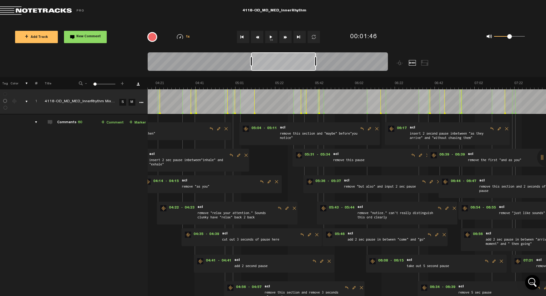
scroll to position [0, 513]
drag, startPoint x: 199, startPoint y: 62, endPoint x: 303, endPoint y: 75, distance: 104.8
click at [303, 75] on div at bounding box center [298, 64] width 300 height 25
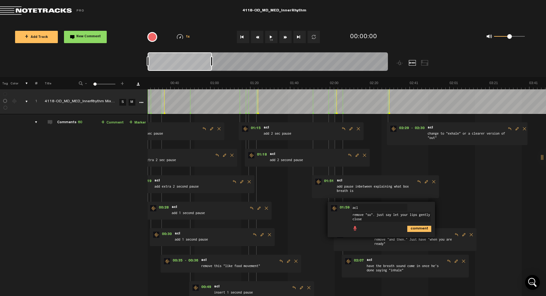
scroll to position [0, 0]
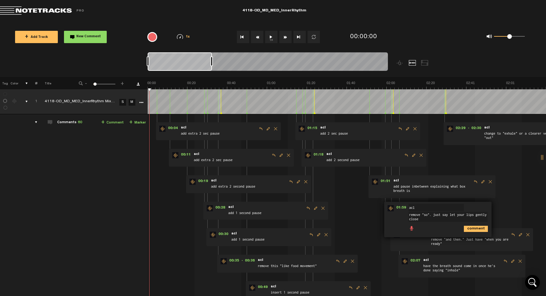
drag, startPoint x: 290, startPoint y: 62, endPoint x: 138, endPoint y: 43, distance: 153.5
click at [140, 22] on div "Loading... 100% + Add Track New Comment 1x 0.25x 0.5x 0.75x 1x 1.25x 1.5x 1.75x…" at bounding box center [273, 22] width 546 height 0
click at [273, 37] on button "1x" at bounding box center [271, 37] width 12 height 12
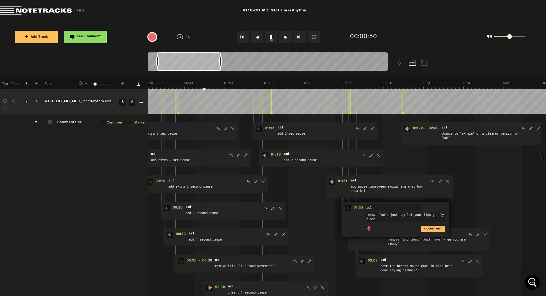
scroll to position [0, 44]
drag, startPoint x: 195, startPoint y: 63, endPoint x: 205, endPoint y: 62, distance: 10.0
click at [205, 62] on div at bounding box center [189, 61] width 64 height 18
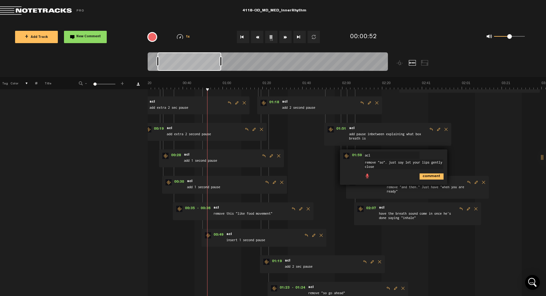
scroll to position [0, 0]
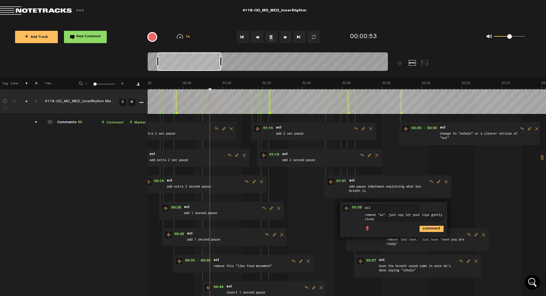
click at [271, 38] on button "1x" at bounding box center [271, 37] width 12 height 12
click at [272, 38] on button "1x" at bounding box center [271, 37] width 12 height 12
click at [423, 228] on icon "comment" at bounding box center [432, 229] width 24 height 6
click at [270, 35] on button "1x" at bounding box center [271, 37] width 12 height 12
click at [272, 38] on button "1x" at bounding box center [271, 37] width 12 height 12
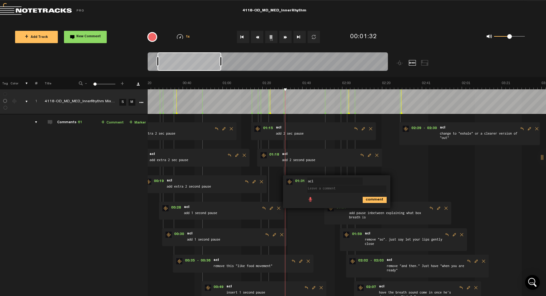
type textarea "P"
type textarea "COME back to this"
click at [272, 35] on button "1x" at bounding box center [271, 37] width 12 height 12
click at [274, 34] on button "1x" at bounding box center [271, 37] width 12 height 12
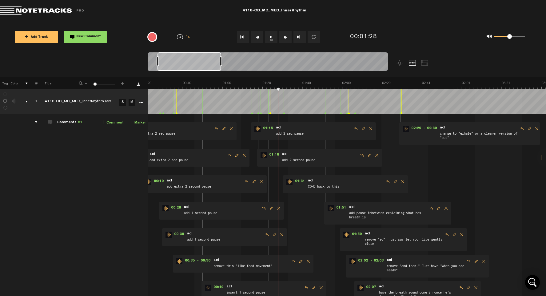
click at [272, 41] on button "1x" at bounding box center [271, 37] width 12 height 12
click at [395, 182] on span "Edit comment" at bounding box center [395, 181] width 7 height 4
click at [344, 191] on textarea "COME back to this" at bounding box center [346, 188] width 79 height 7
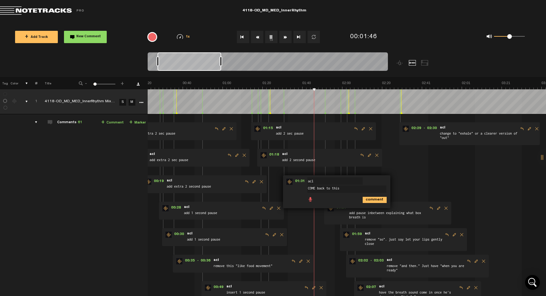
click at [344, 191] on textarea "COME back to this" at bounding box center [346, 188] width 79 height 7
type textarea "add space here"
click at [378, 200] on icon "comment" at bounding box center [375, 200] width 24 height 6
click at [273, 38] on button "1x" at bounding box center [271, 37] width 12 height 12
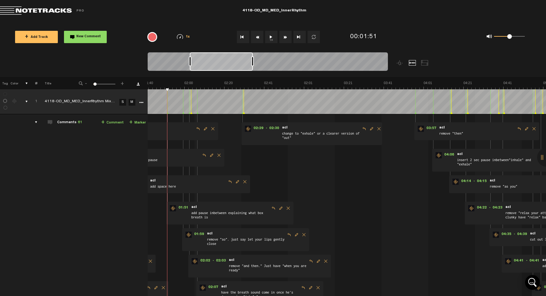
scroll to position [0, 208]
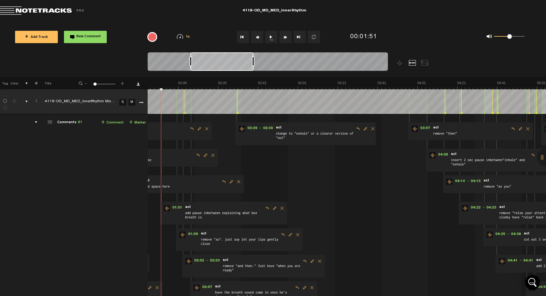
drag, startPoint x: 194, startPoint y: 66, endPoint x: 227, endPoint y: 58, distance: 34.0
click at [227, 58] on div at bounding box center [221, 61] width 63 height 18
click at [272, 36] on button "1x" at bounding box center [271, 37] width 12 height 12
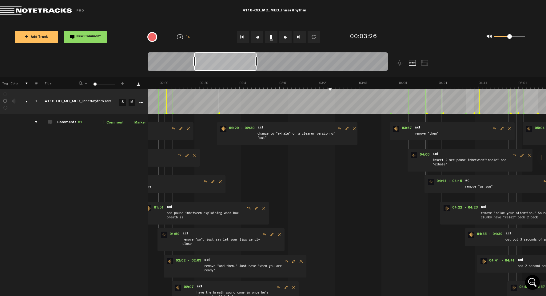
drag, startPoint x: 236, startPoint y: 65, endPoint x: 240, endPoint y: 65, distance: 4.0
click at [240, 65] on div at bounding box center [225, 61] width 62 height 18
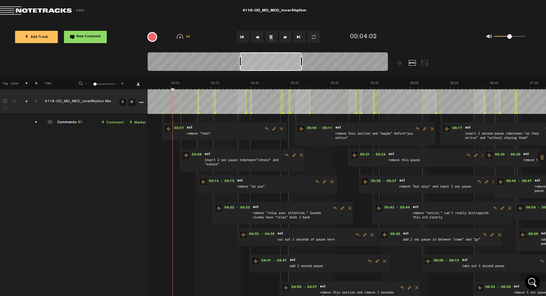
scroll to position [0, 456]
drag, startPoint x: 237, startPoint y: 62, endPoint x: 283, endPoint y: 62, distance: 45.8
click at [283, 62] on div at bounding box center [271, 61] width 62 height 18
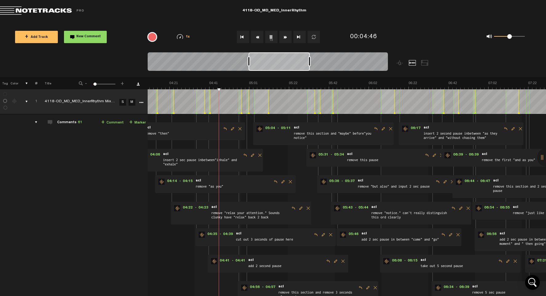
scroll to position [0, 502]
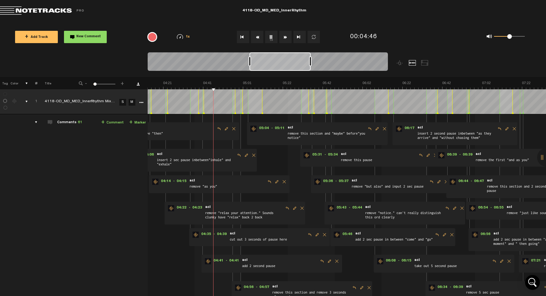
drag, startPoint x: 262, startPoint y: 61, endPoint x: 271, endPoint y: 60, distance: 9.3
click at [271, 60] on div at bounding box center [280, 61] width 61 height 18
click at [272, 40] on button "1x" at bounding box center [271, 37] width 12 height 12
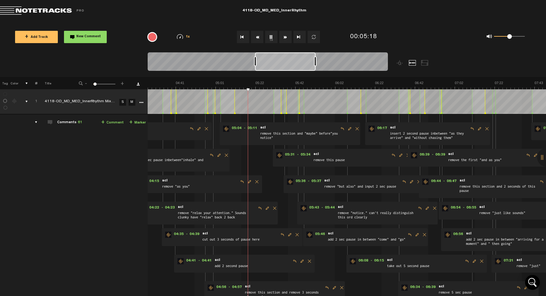
scroll to position [0, 530]
drag, startPoint x: 276, startPoint y: 63, endPoint x: 282, endPoint y: 62, distance: 5.6
click at [282, 62] on div at bounding box center [285, 61] width 61 height 18
click at [270, 35] on button "1x" at bounding box center [271, 37] width 12 height 12
click at [271, 40] on button "1x" at bounding box center [271, 37] width 12 height 12
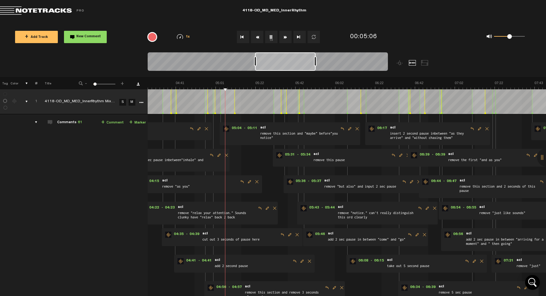
click at [271, 39] on button "1x" at bounding box center [271, 37] width 12 height 12
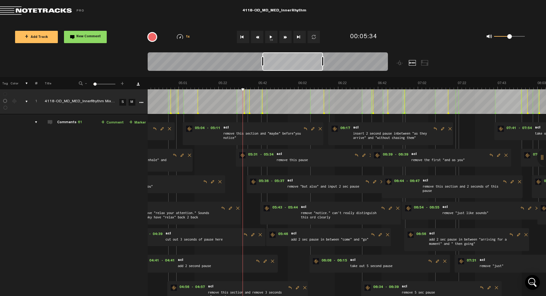
click at [272, 37] on button "1x" at bounding box center [271, 37] width 12 height 12
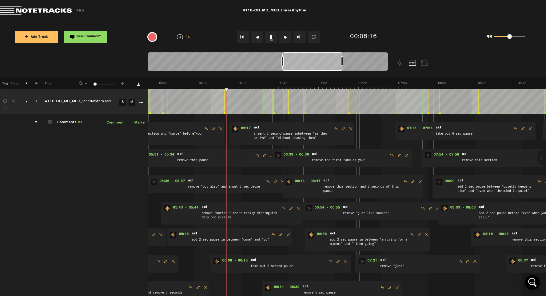
scroll to position [0, 666]
drag, startPoint x: 283, startPoint y: 60, endPoint x: 303, endPoint y: 58, distance: 20.1
click at [303, 58] on div at bounding box center [312, 61] width 60 height 18
click at [273, 39] on button "1x" at bounding box center [271, 37] width 12 height 12
click at [270, 39] on button "1x" at bounding box center [271, 37] width 12 height 12
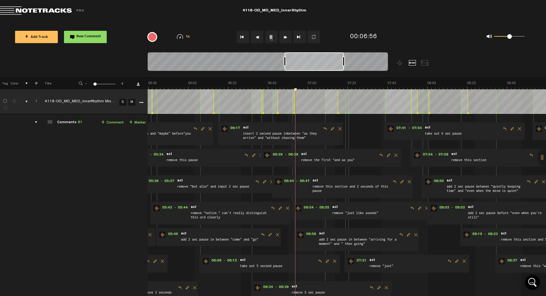
scroll to position [0, 677]
click at [317, 63] on div at bounding box center [314, 61] width 59 height 18
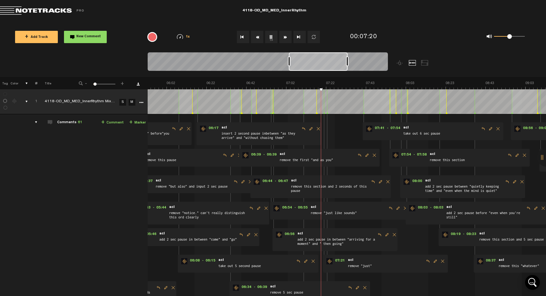
drag, startPoint x: 315, startPoint y: 64, endPoint x: 320, endPoint y: 63, distance: 4.7
click at [320, 63] on div at bounding box center [318, 61] width 59 height 18
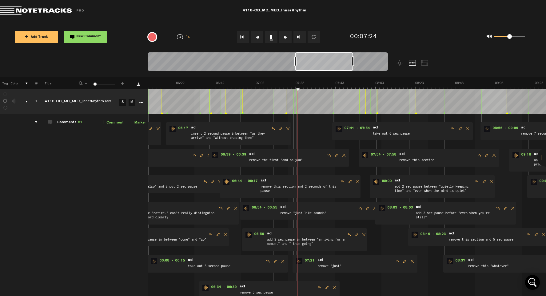
scroll to position [0, 729]
drag, startPoint x: 320, startPoint y: 63, endPoint x: 326, endPoint y: 62, distance: 6.0
click at [326, 62] on div at bounding box center [324, 61] width 58 height 18
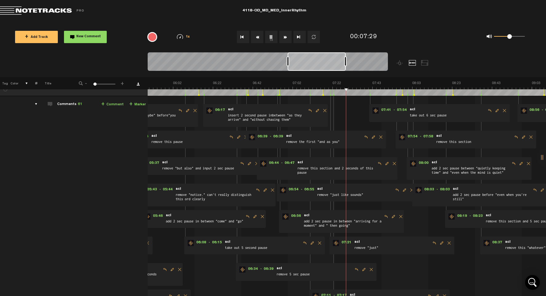
scroll to position [0, 0]
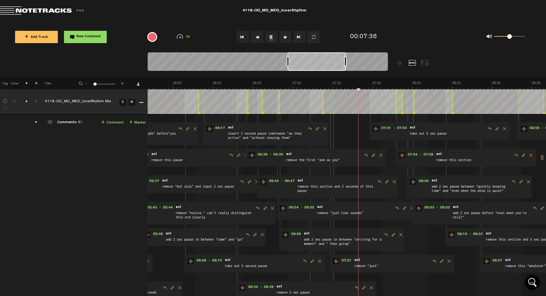
click at [271, 36] on button "1x" at bounding box center [271, 37] width 12 height 12
click at [270, 36] on button "1x" at bounding box center [271, 37] width 12 height 12
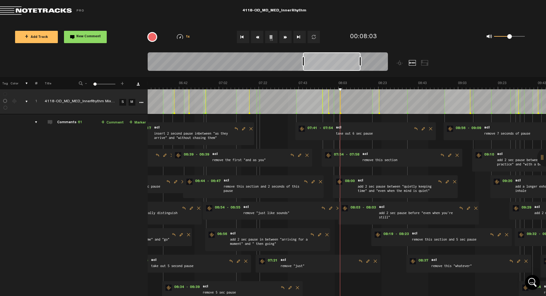
scroll to position [0, 774]
drag, startPoint x: 331, startPoint y: 62, endPoint x: 348, endPoint y: 62, distance: 16.6
click at [348, 62] on div at bounding box center [332, 61] width 58 height 18
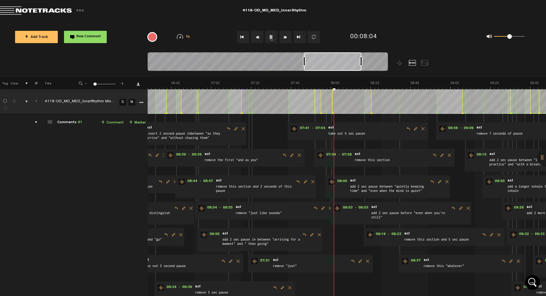
click at [348, 62] on div at bounding box center [333, 61] width 58 height 18
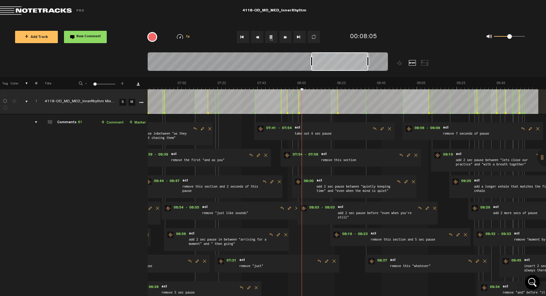
drag, startPoint x: 348, startPoint y: 62, endPoint x: 356, endPoint y: 62, distance: 7.4
click at [356, 62] on div at bounding box center [339, 61] width 57 height 18
click at [328, 99] on div at bounding box center [328, 101] width 0 height 25
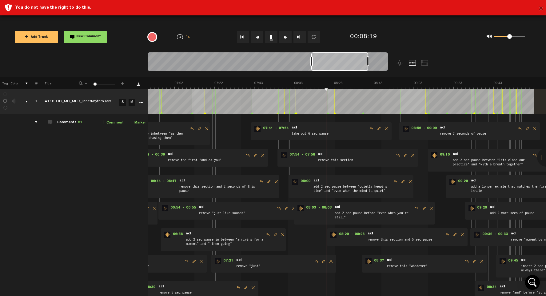
click at [540, 6] on button "×" at bounding box center [541, 9] width 5 height 12
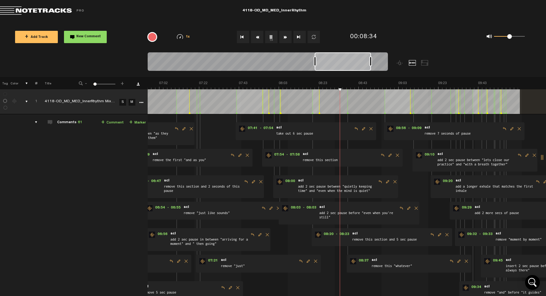
scroll to position [0, 829]
drag, startPoint x: 336, startPoint y: 62, endPoint x: 340, endPoint y: 62, distance: 3.7
click at [340, 62] on div at bounding box center [343, 61] width 56 height 18
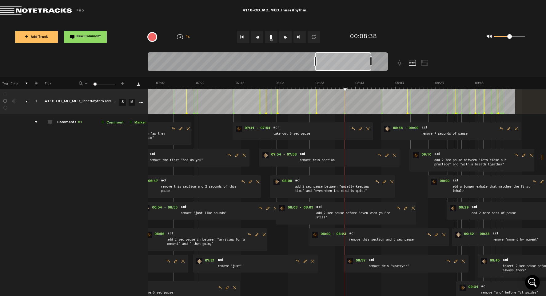
click at [272, 38] on button "1x" at bounding box center [271, 37] width 12 height 12
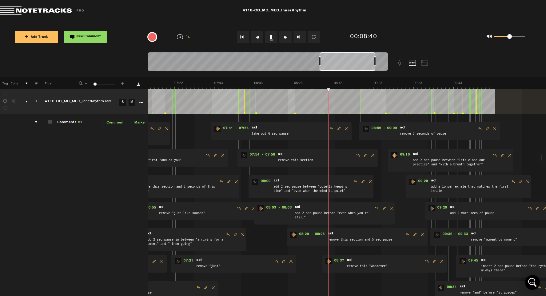
drag, startPoint x: 338, startPoint y: 60, endPoint x: 343, endPoint y: 59, distance: 4.4
click at [343, 59] on div at bounding box center [348, 61] width 56 height 18
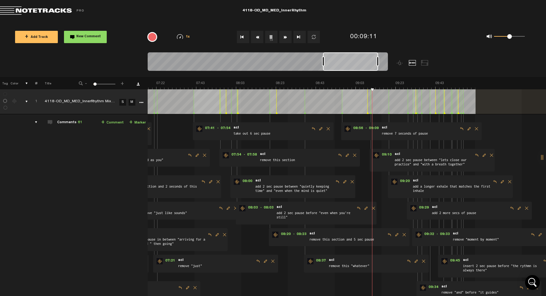
drag, startPoint x: 358, startPoint y: 62, endPoint x: 362, endPoint y: 62, distance: 4.0
click at [362, 62] on div at bounding box center [350, 61] width 55 height 18
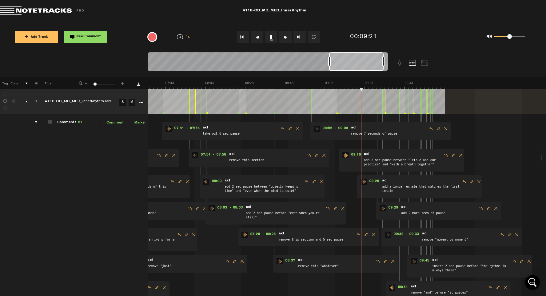
scroll to position [0, 901]
drag, startPoint x: 362, startPoint y: 62, endPoint x: 368, endPoint y: 61, distance: 6.2
click at [368, 61] on div at bounding box center [357, 61] width 54 height 18
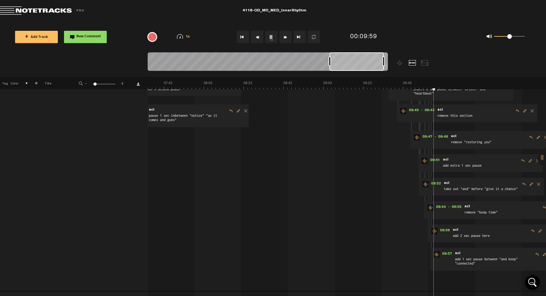
scroll to position [0, 0]
